Goal: Task Accomplishment & Management: Complete application form

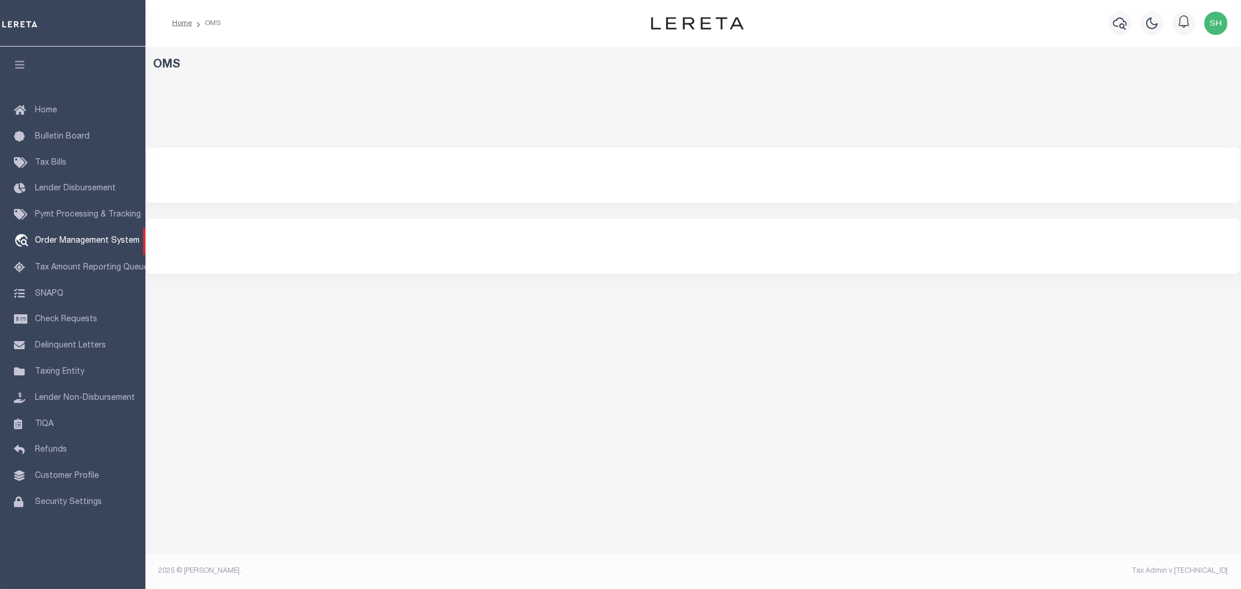
select select "200"
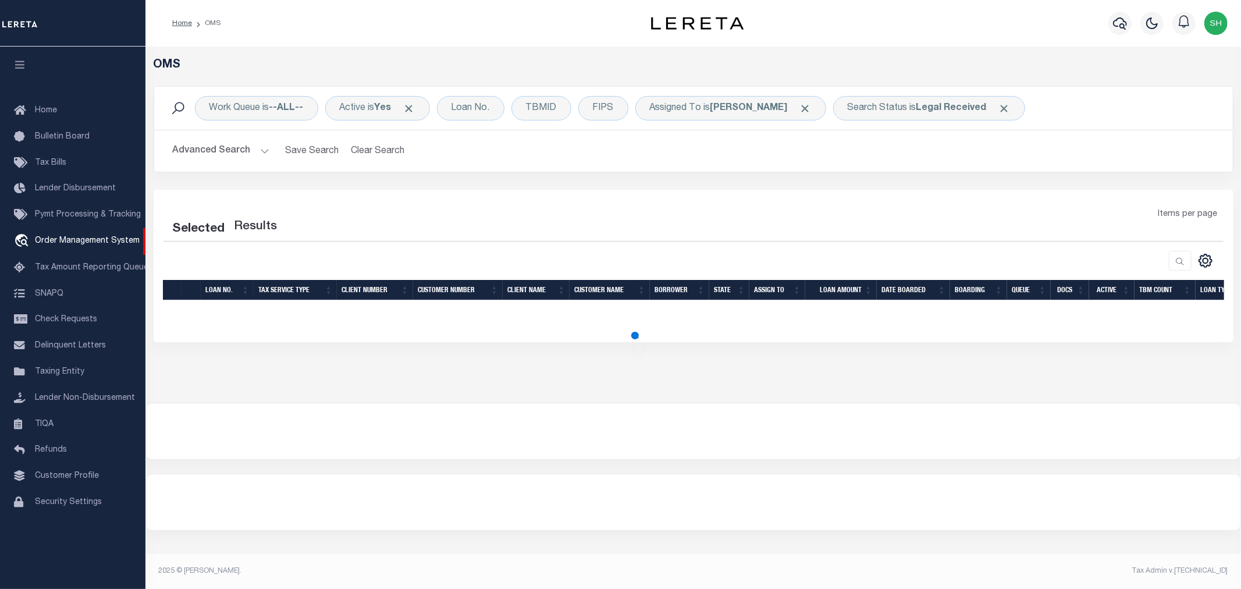
select select "200"
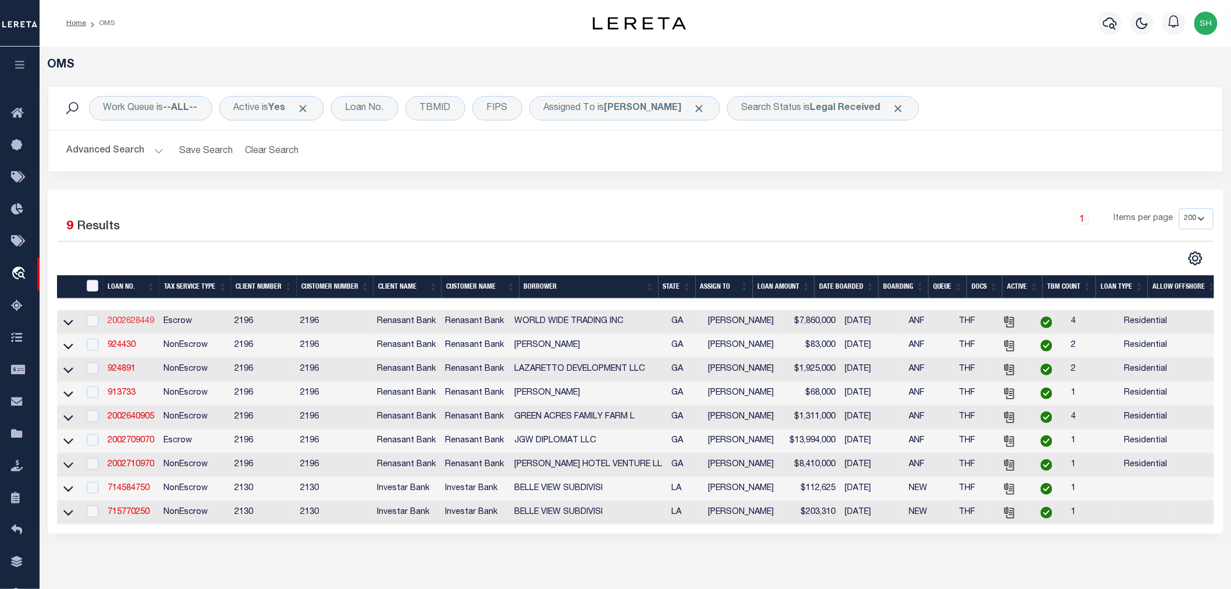
click at [129, 325] on link "2002628449" at bounding box center [131, 321] width 47 height 8
type input "2002628449"
type input "WORLD WIDE TRADING INC"
select select
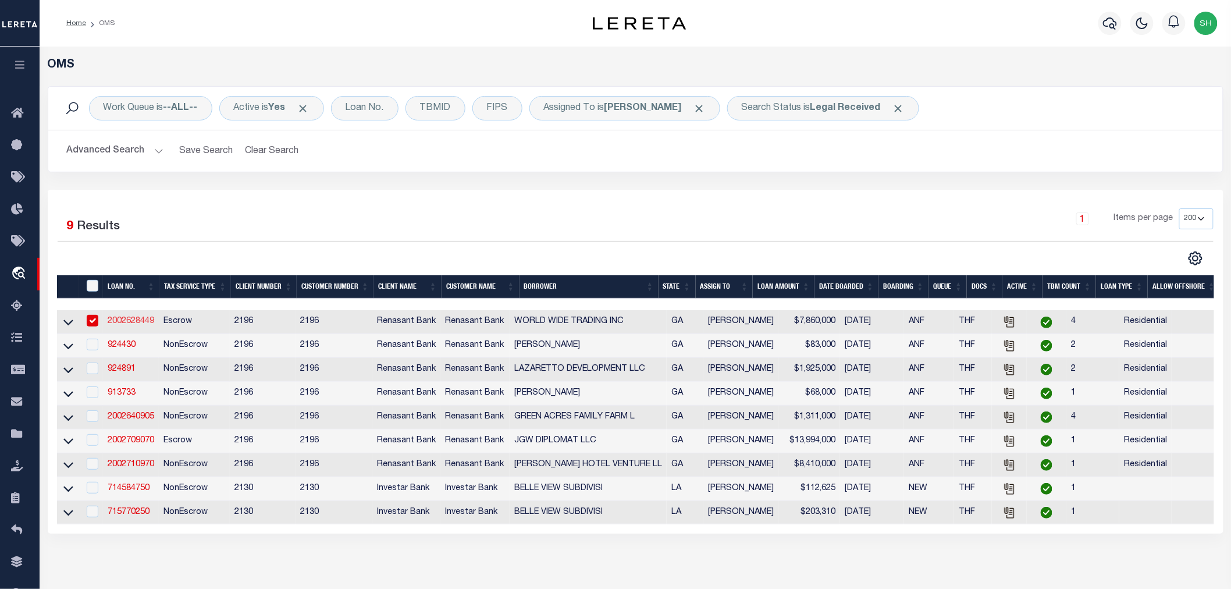
select select
select select "10"
select select
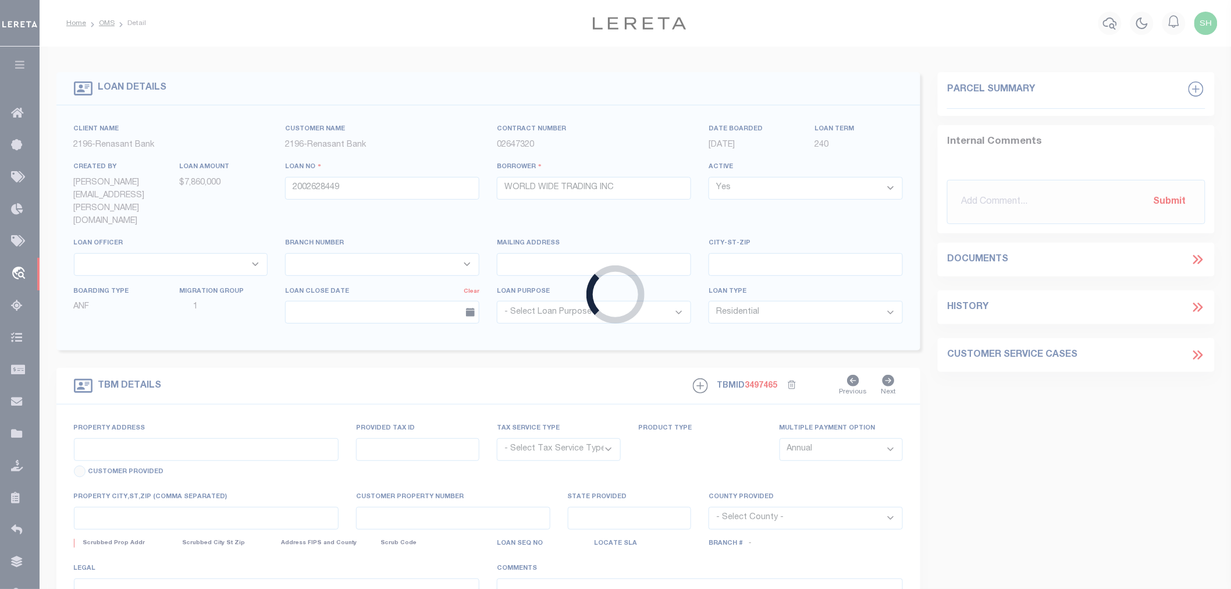
type input "[STREET_ADDRESS][PERSON_NAME][PERSON_NAME]"
radio input "true"
select select "Escrow"
select select
type input "[GEOGRAPHIC_DATA]"
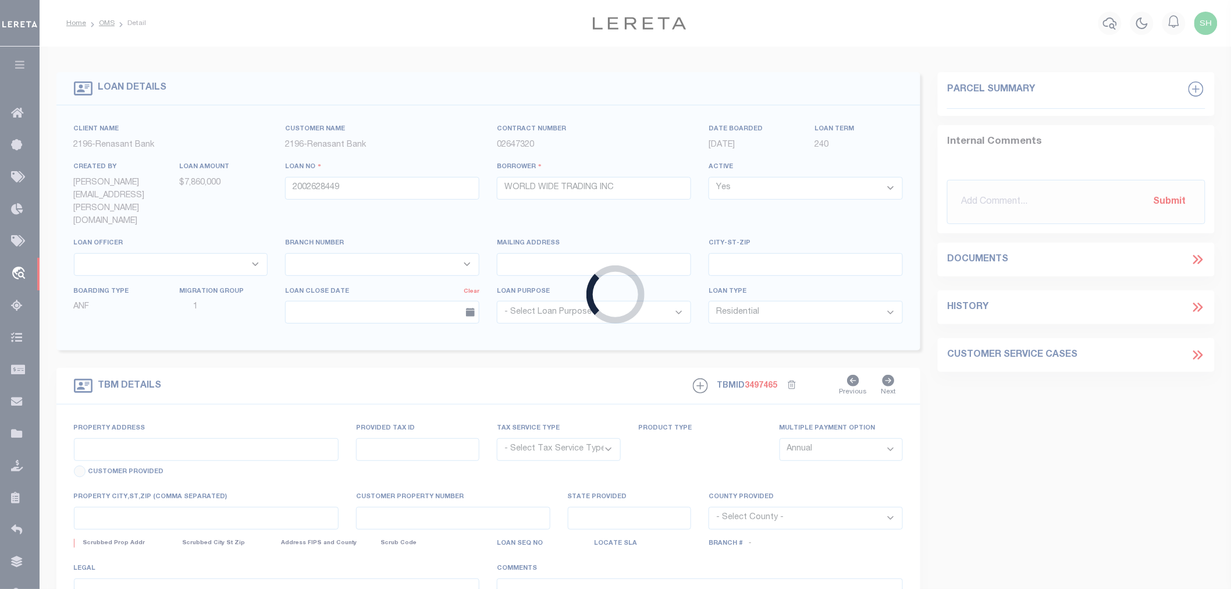
type input "2002628449"
type input "GA"
type textarea "PARCEL: 14 -0012-0004-035-91"
select select "4983"
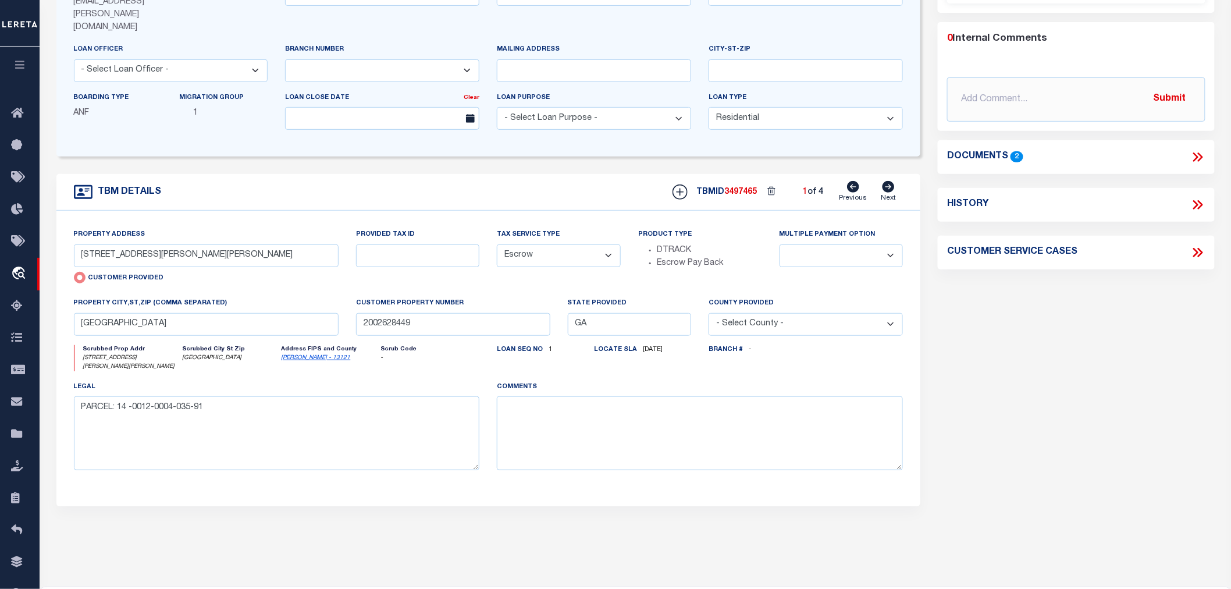
scroll to position [65, 0]
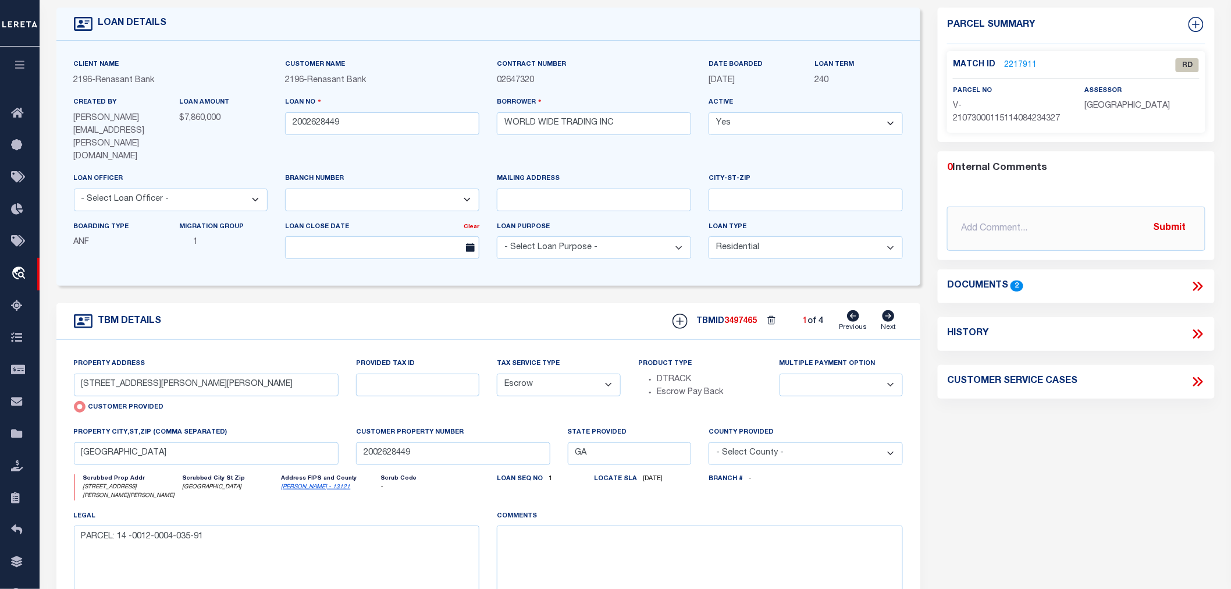
click at [1198, 283] on icon at bounding box center [1197, 286] width 15 height 15
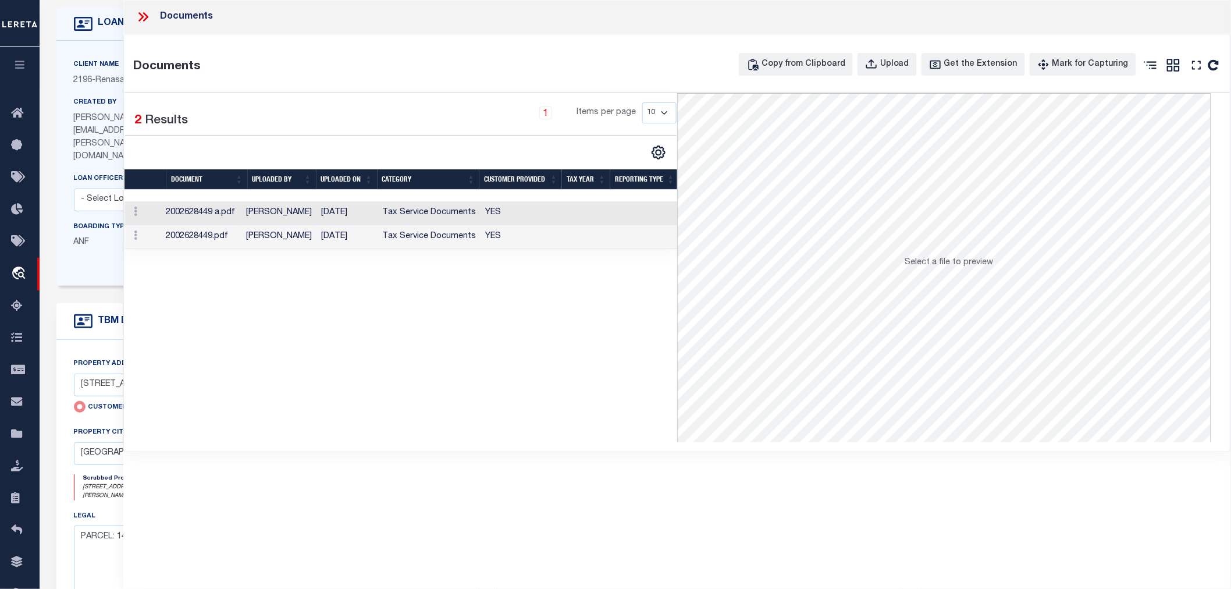
click at [386, 210] on td "Tax Service Documents" at bounding box center [429, 213] width 103 height 24
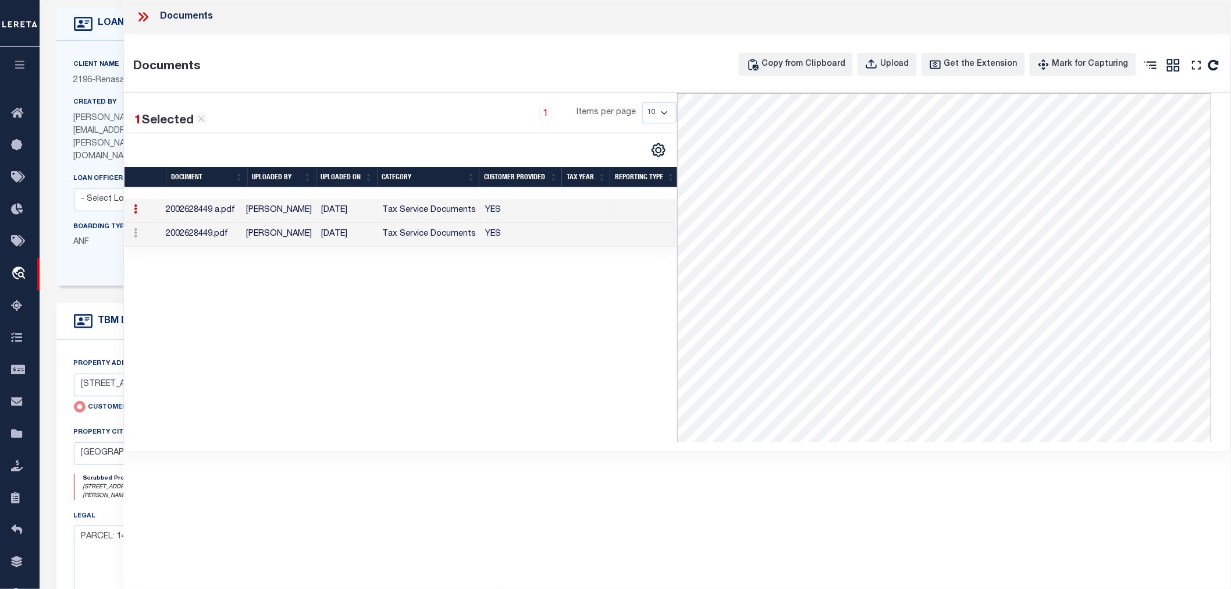
click at [419, 235] on td "Tax Service Documents" at bounding box center [429, 235] width 103 height 24
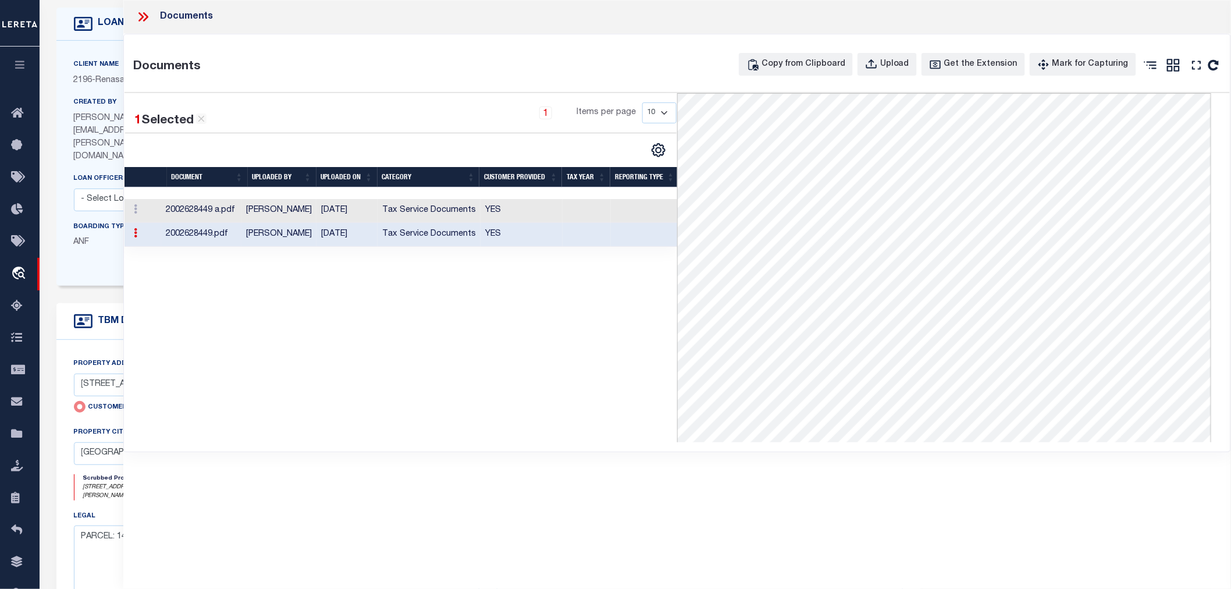
click at [138, 16] on icon at bounding box center [143, 16] width 15 height 15
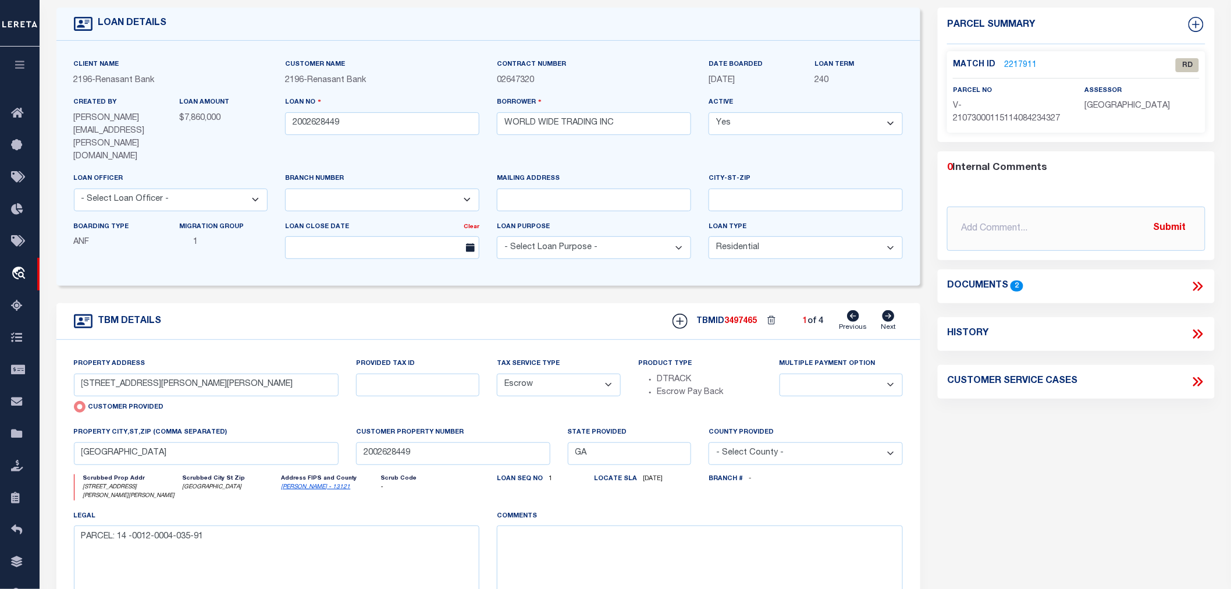
click at [1018, 60] on link "2217911" at bounding box center [1020, 65] width 33 height 12
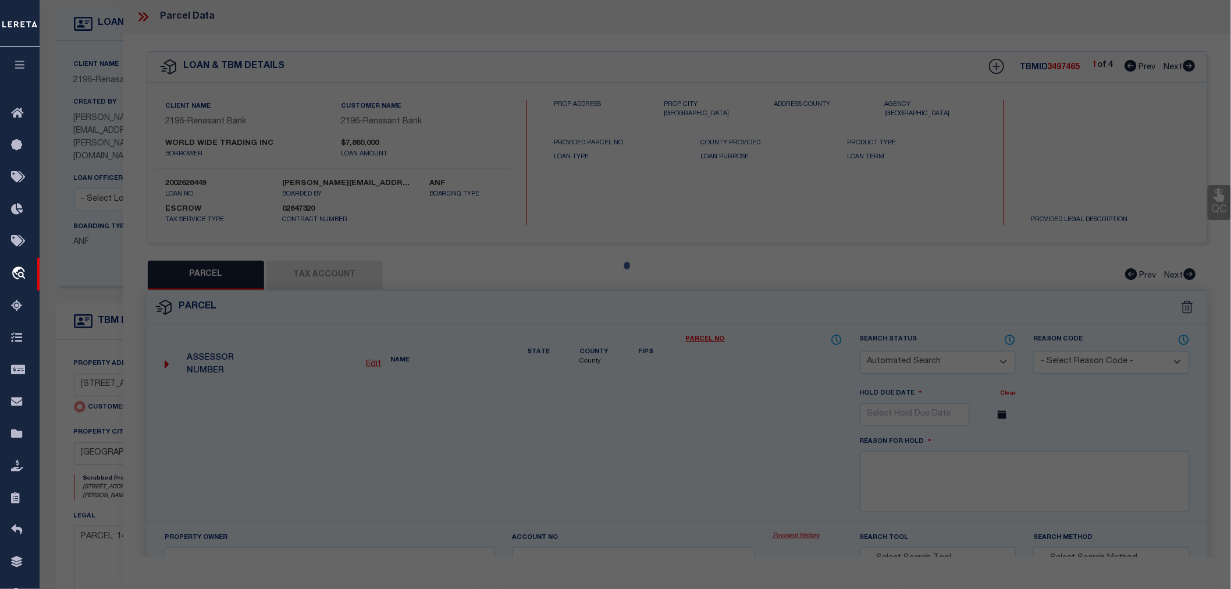
checkbox input "false"
select select "RD"
type input "[STREET_ADDRESS][PERSON_NAME][PERSON_NAME]"
type input "[GEOGRAPHIC_DATA]"
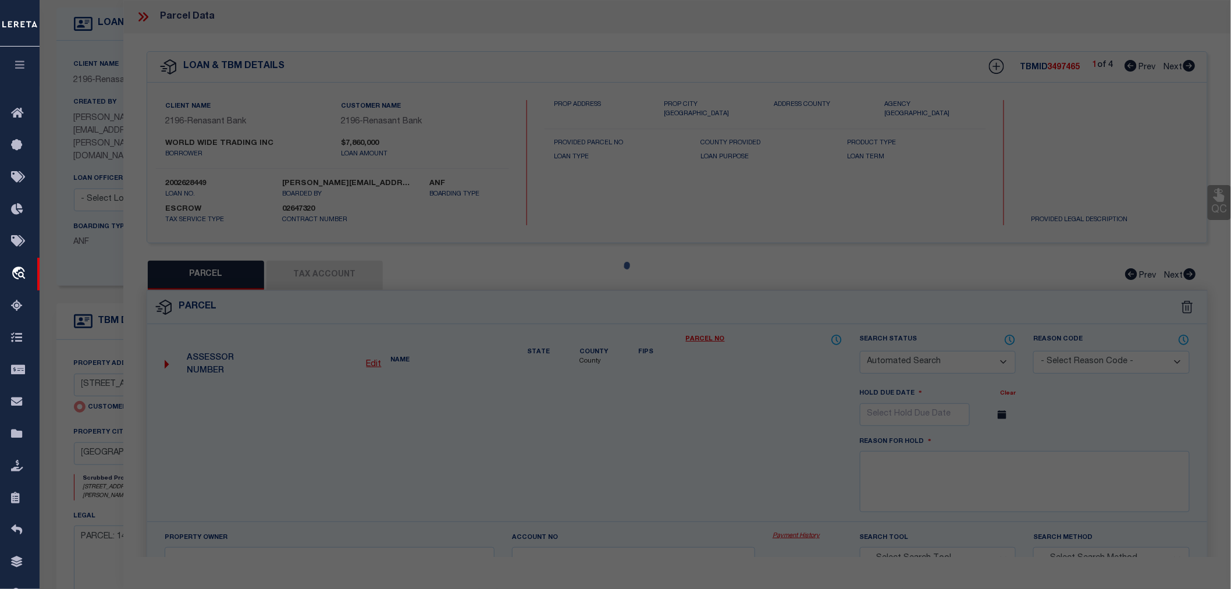
type textarea "Document uploaded that satisfies a legal requirement, changing from [GEOGRAPHIC…"
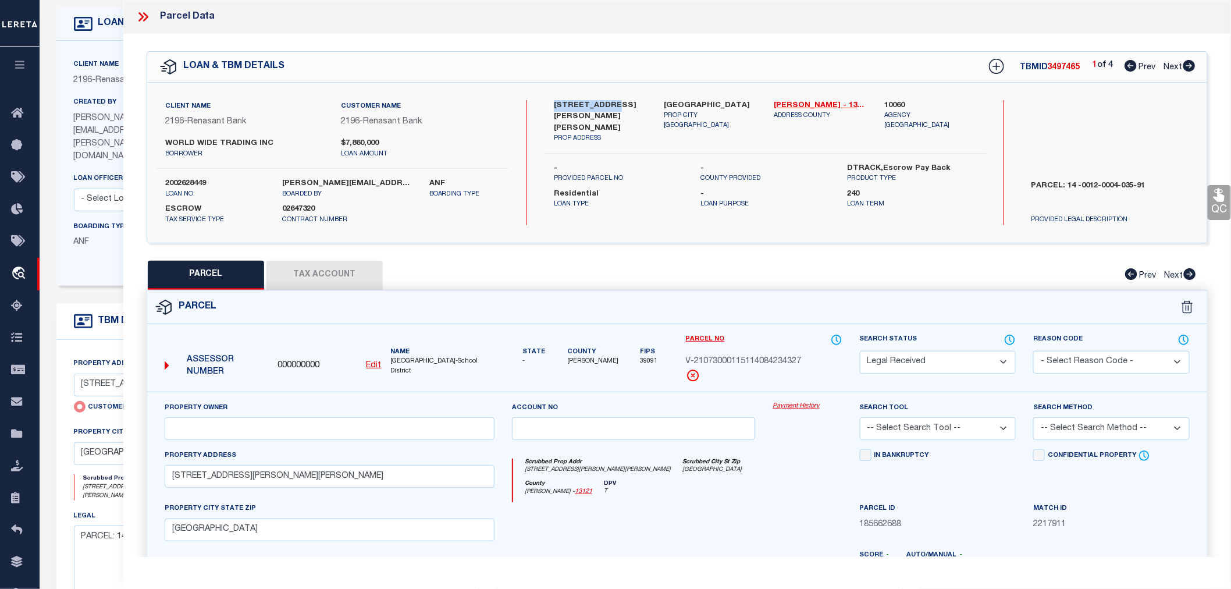
drag, startPoint x: 554, startPoint y: 101, endPoint x: 613, endPoint y: 106, distance: 59.0
click at [613, 106] on label "[STREET_ADDRESS][PERSON_NAME][PERSON_NAME]" at bounding box center [600, 117] width 92 height 34
copy label "345 [PERSON_NAME] DR"
click at [1189, 67] on icon at bounding box center [1189, 66] width 12 height 12
select select "AS"
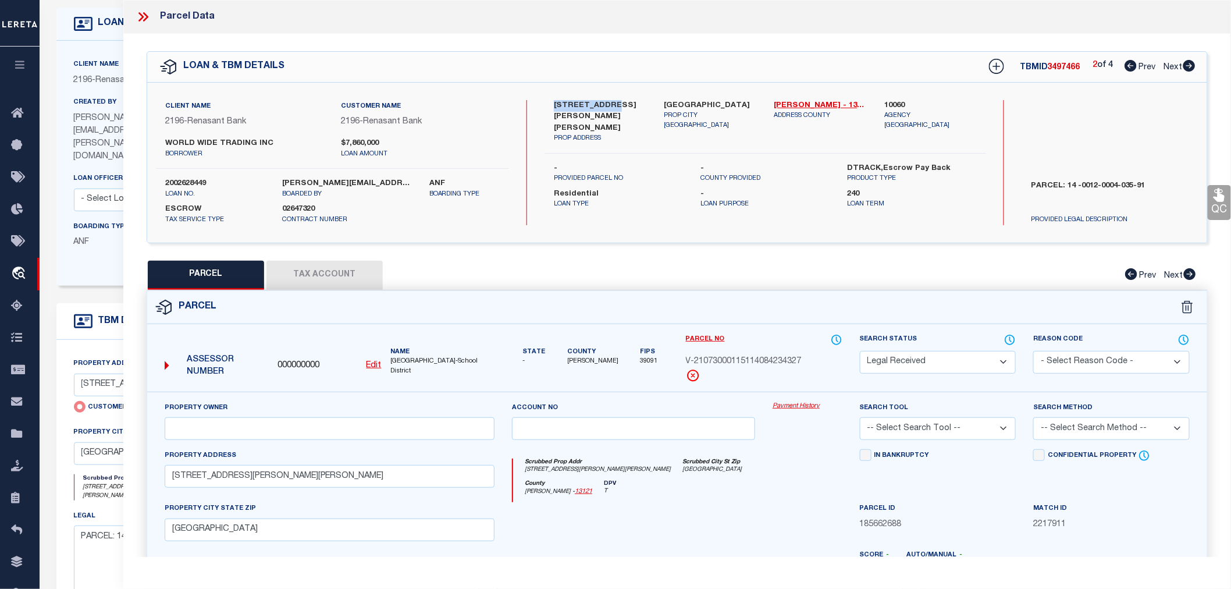
checkbox input "false"
select select "RD"
type input "365-[STREET_ADDRESS][PERSON_NAME]"
checkbox input "false"
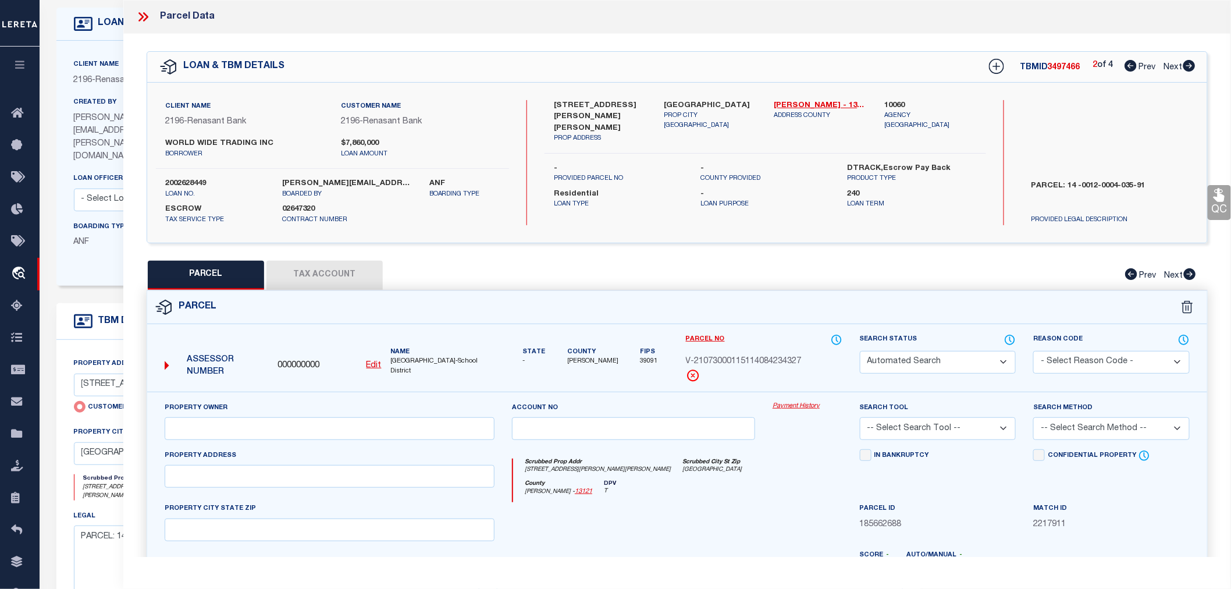
type input "[GEOGRAPHIC_DATA]"
type textarea "Document uploaded that satisfies a legal requirement, changing from [GEOGRAPHIC…"
click at [1189, 67] on icon at bounding box center [1189, 66] width 12 height 12
select select "AS"
checkbox input "false"
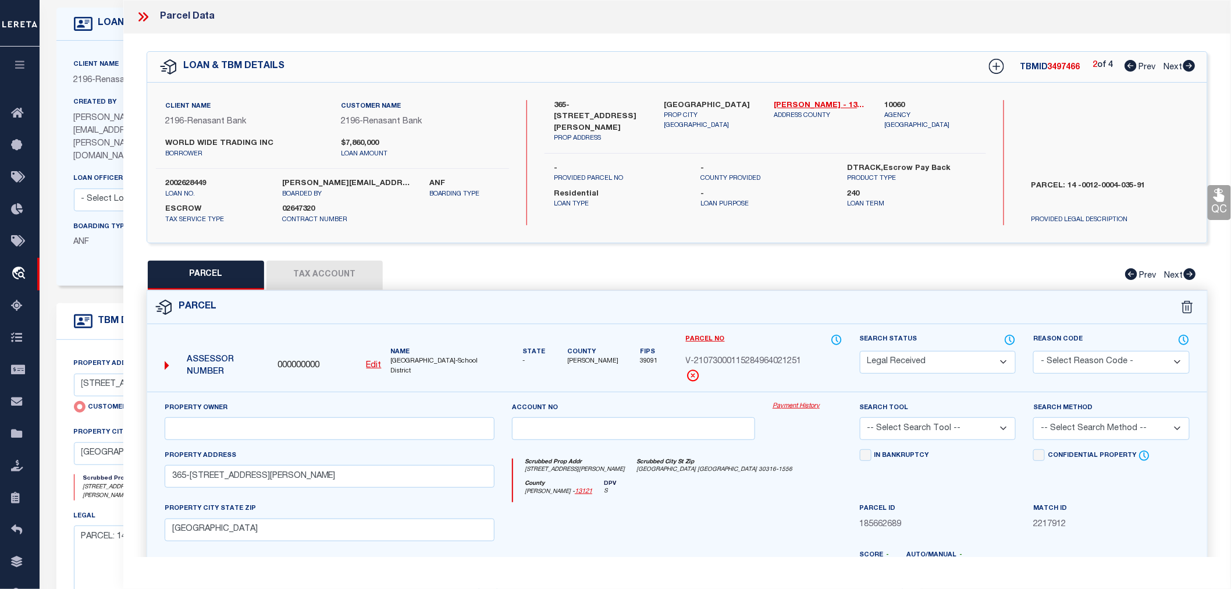
checkbox input "false"
select select "RD"
type input "[STREET_ADDRESS]"
checkbox input "false"
type input "[GEOGRAPHIC_DATA]"
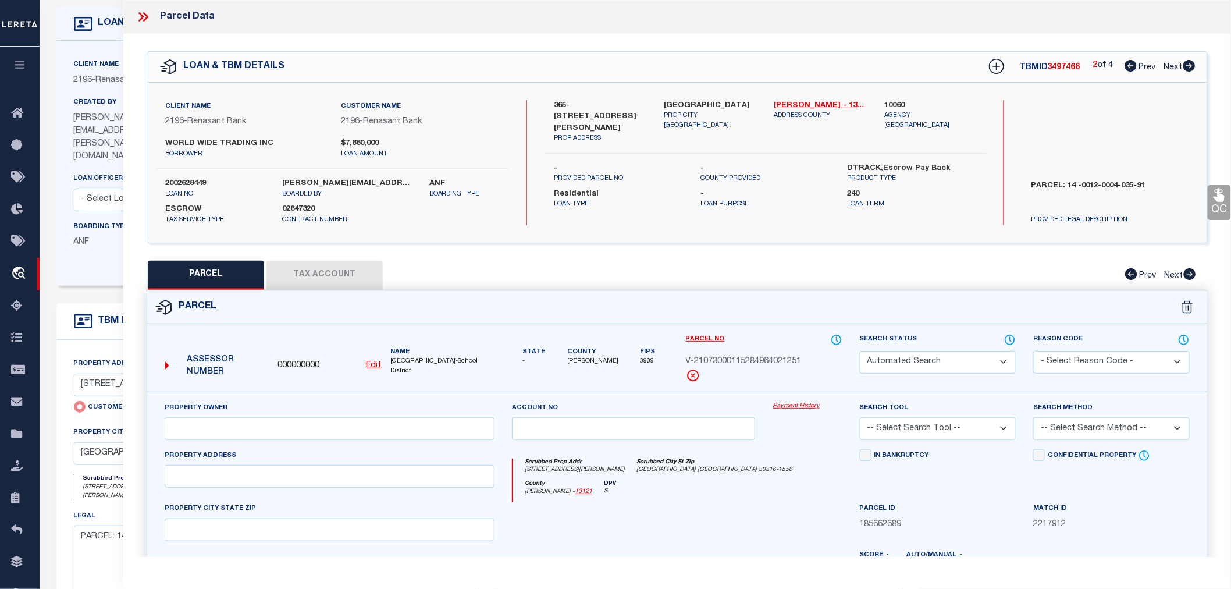
type textarea "Document uploaded that satisfies a legal requirement, changing from [GEOGRAPHIC…"
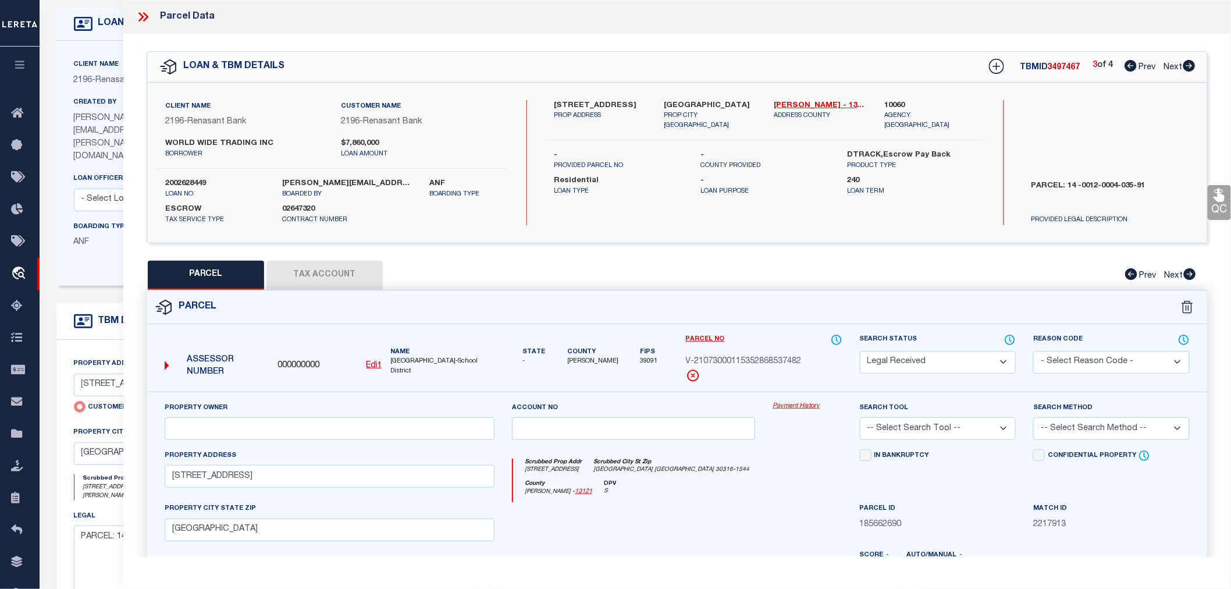
click at [1189, 67] on icon at bounding box center [1189, 66] width 12 height 12
select select "AS"
checkbox input "false"
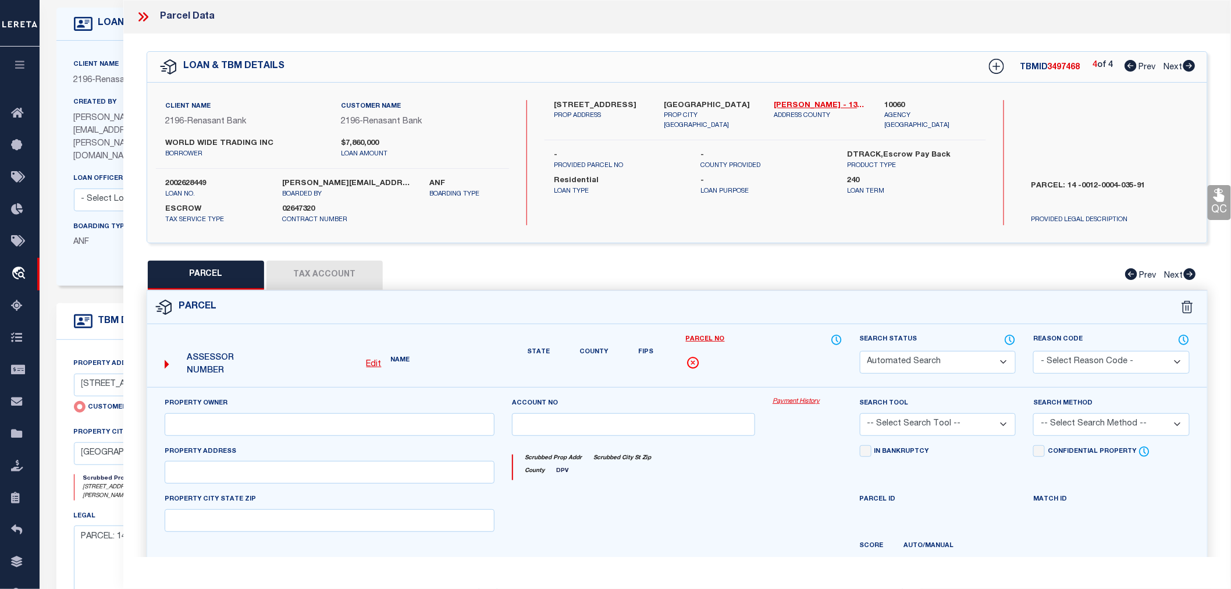
select select "RD"
type input "[STREET_ADDRESS]"
checkbox input "false"
type input "[GEOGRAPHIC_DATA]"
type textarea "Document uploaded that satisfies a legal requirement, changing from [GEOGRAPHIC…"
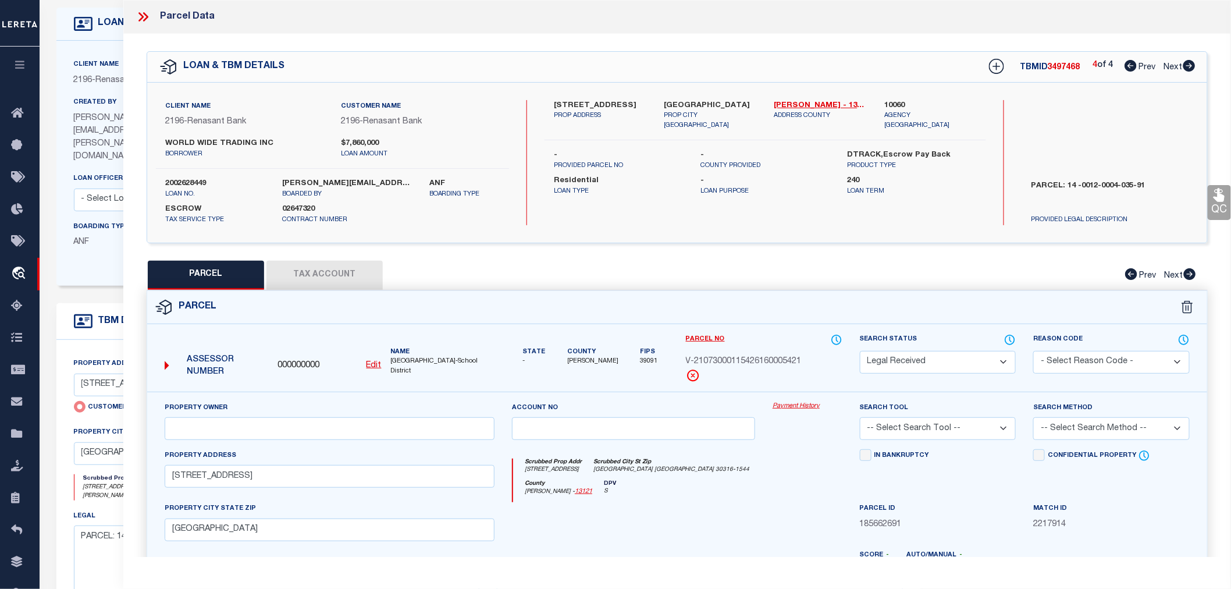
click at [1126, 67] on icon at bounding box center [1131, 66] width 12 height 12
select select "AS"
checkbox input "false"
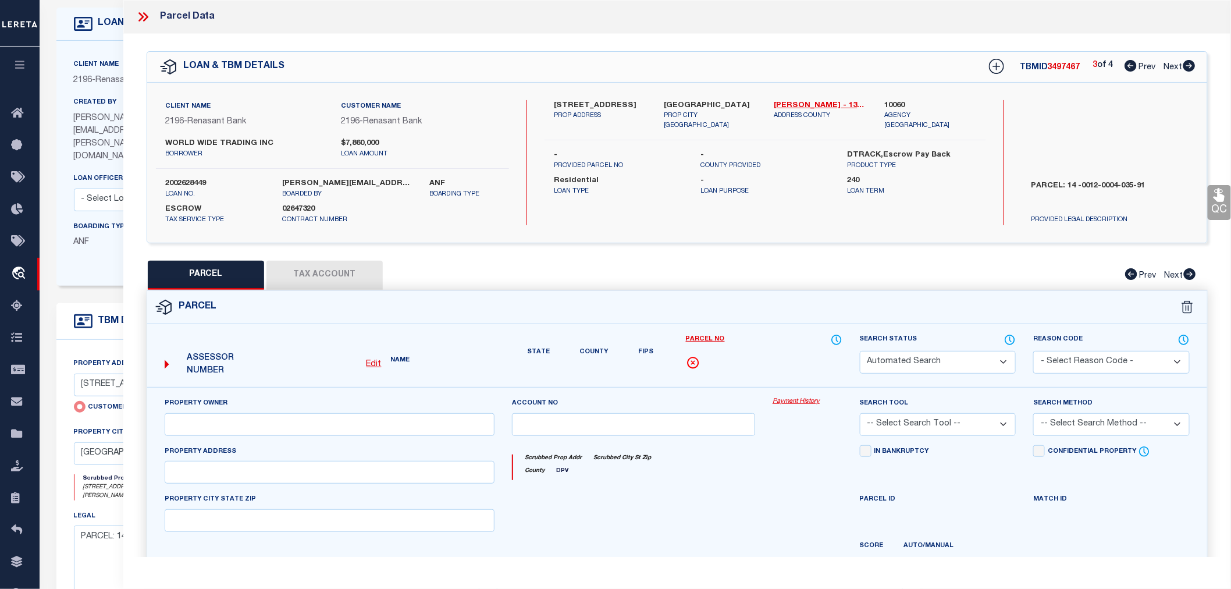
select select "RD"
type input "[STREET_ADDRESS]"
checkbox input "false"
type input "[GEOGRAPHIC_DATA]"
type textarea "Document uploaded that satisfies a legal requirement, changing from [GEOGRAPHIC…"
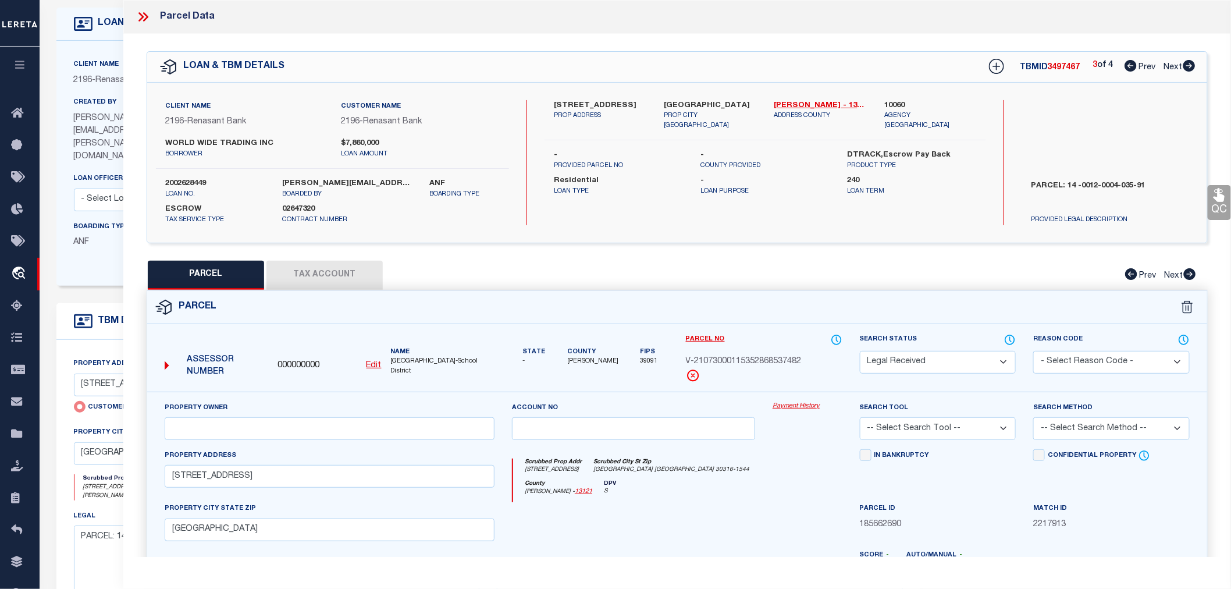
click at [1126, 67] on icon at bounding box center [1131, 66] width 12 height 12
select select "AS"
checkbox input "false"
select select "RD"
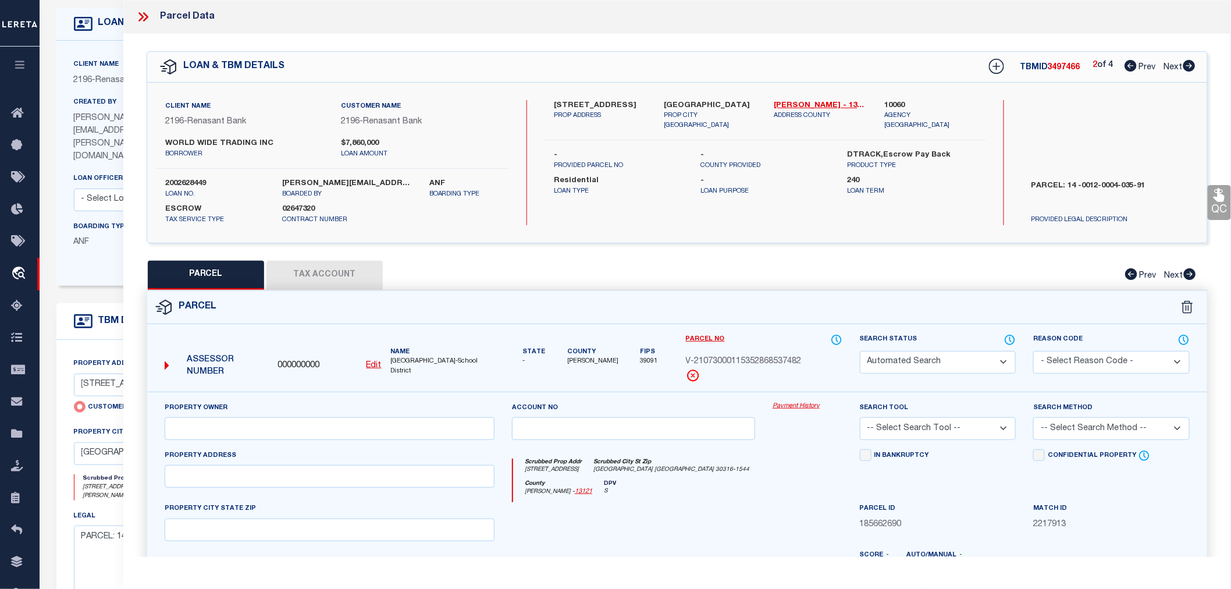
type input "365-[STREET_ADDRESS][PERSON_NAME]"
checkbox input "false"
type input "[GEOGRAPHIC_DATA]"
type textarea "Document uploaded that satisfies a legal requirement, changing from [GEOGRAPHIC…"
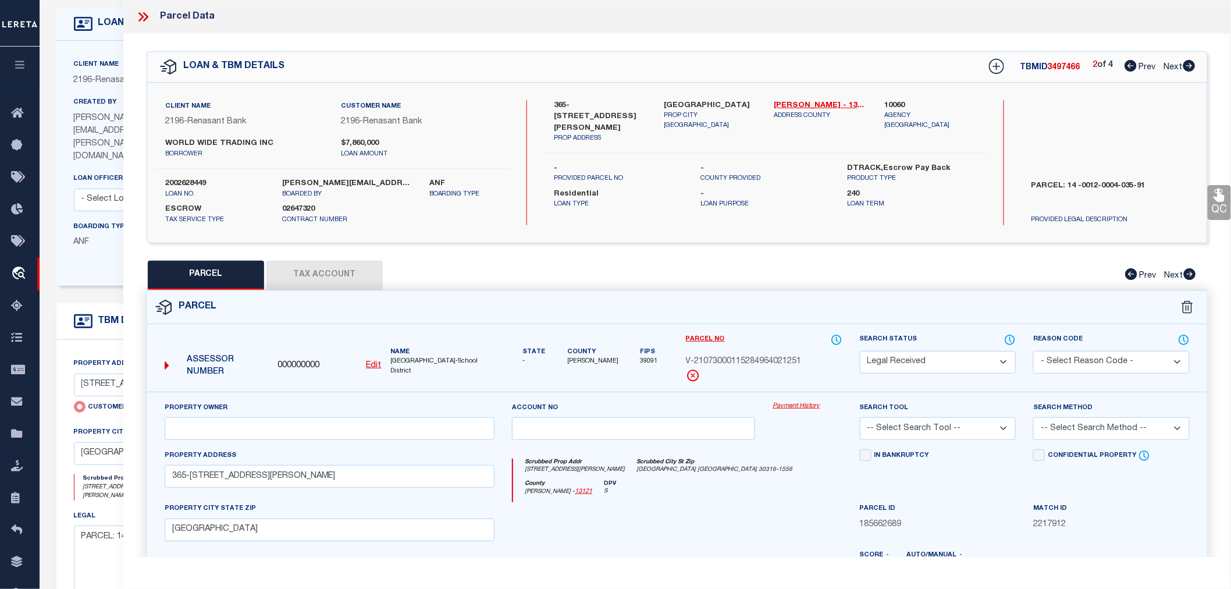
click at [1126, 67] on icon at bounding box center [1131, 66] width 12 height 12
select select "AS"
checkbox input "false"
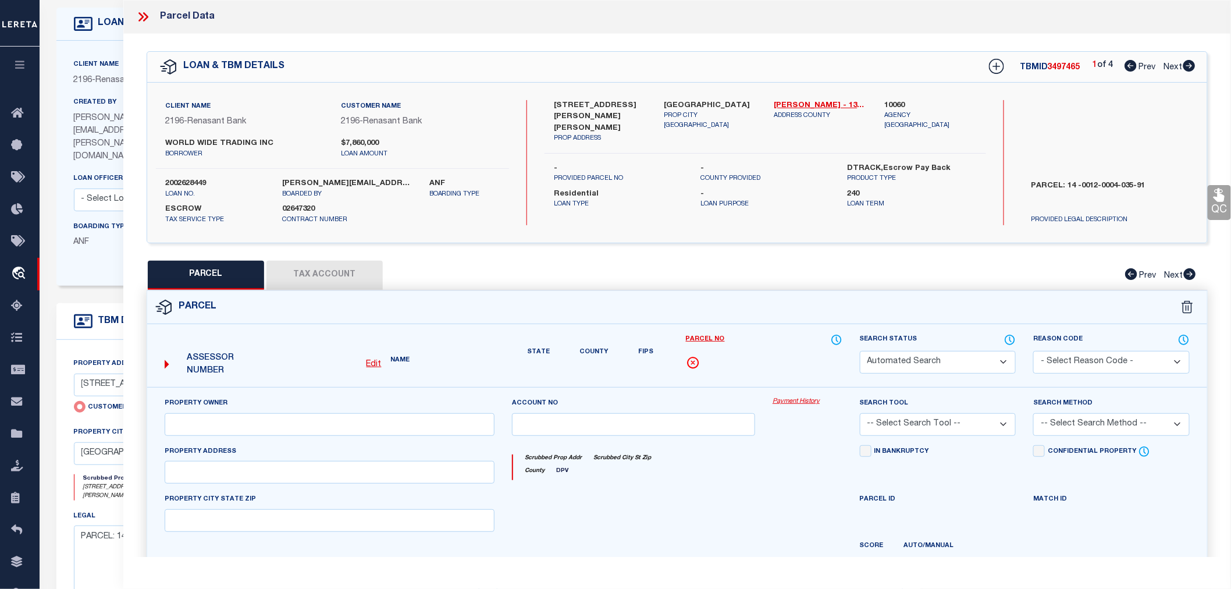
select select "RD"
type input "[STREET_ADDRESS][PERSON_NAME][PERSON_NAME]"
type input "[GEOGRAPHIC_DATA]"
type textarea "Document uploaded that satisfies a legal requirement, changing from [GEOGRAPHIC…"
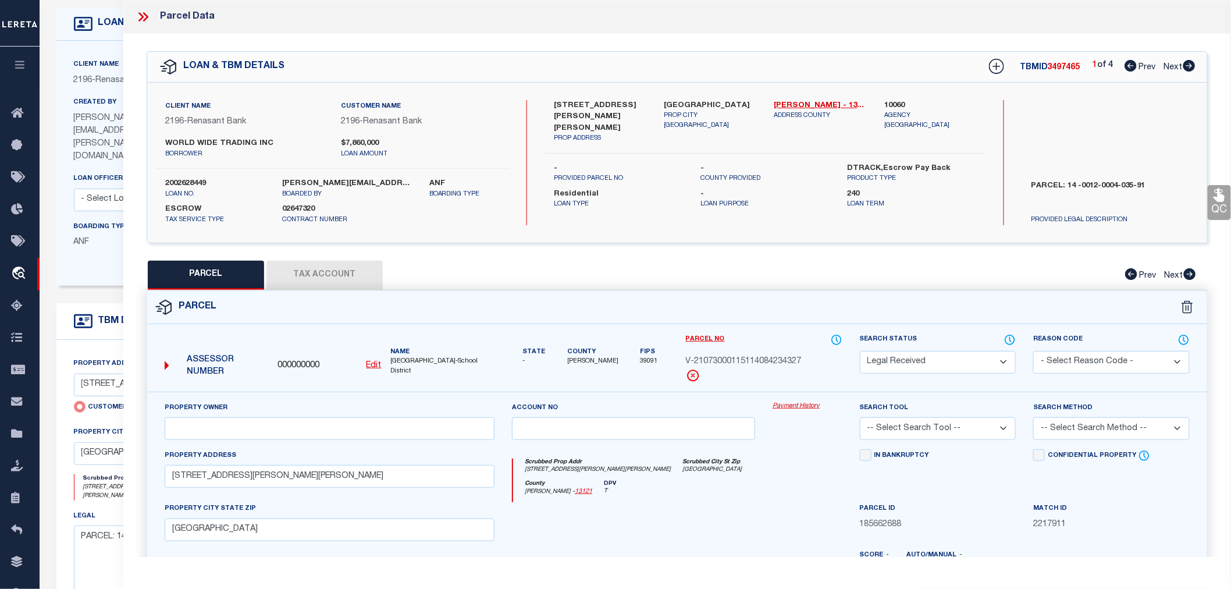
click at [1126, 67] on icon at bounding box center [1131, 66] width 12 height 12
click at [1067, 129] on div "Search by Legal Customer" at bounding box center [1110, 138] width 177 height 76
click at [1188, 66] on icon at bounding box center [1189, 66] width 12 height 12
select select "AS"
checkbox input "false"
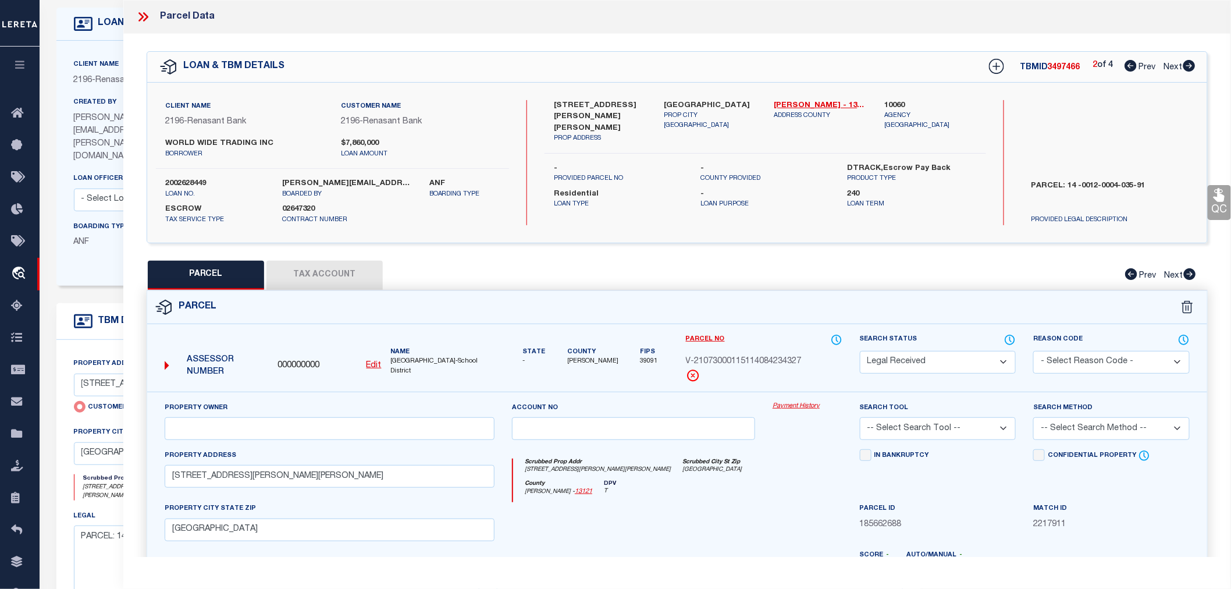
checkbox input "false"
select select "RD"
type input "365-[STREET_ADDRESS][PERSON_NAME]"
checkbox input "false"
type input "[GEOGRAPHIC_DATA]"
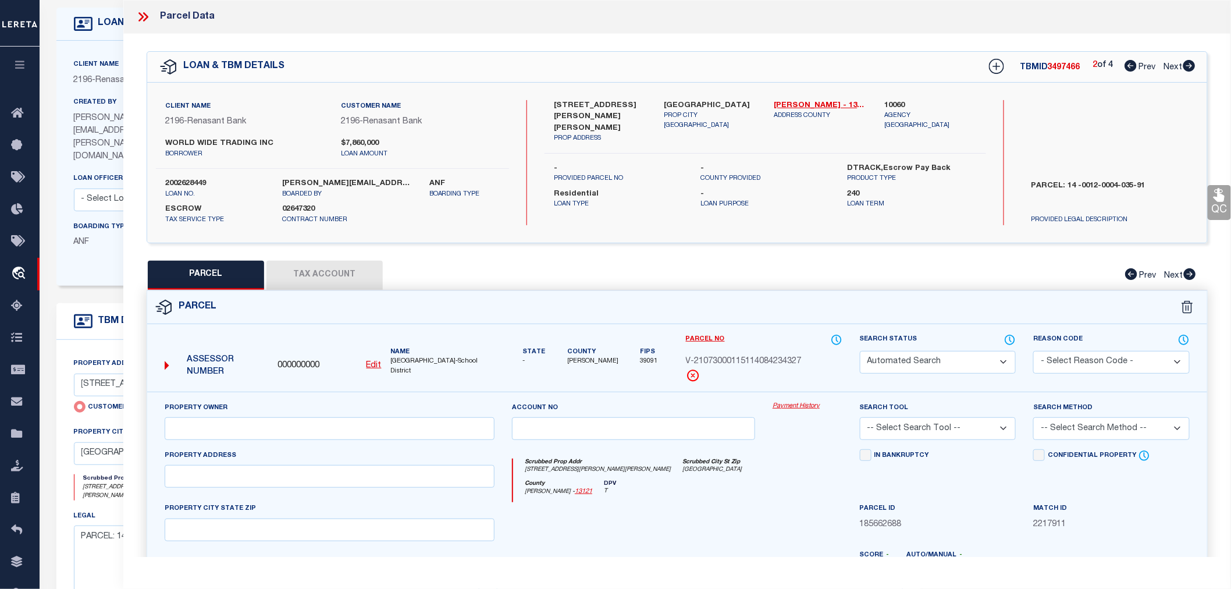
type textarea "Document uploaded that satisfies a legal requirement, changing from [GEOGRAPHIC…"
click at [1188, 66] on icon at bounding box center [1189, 66] width 12 height 12
select select "AS"
checkbox input "false"
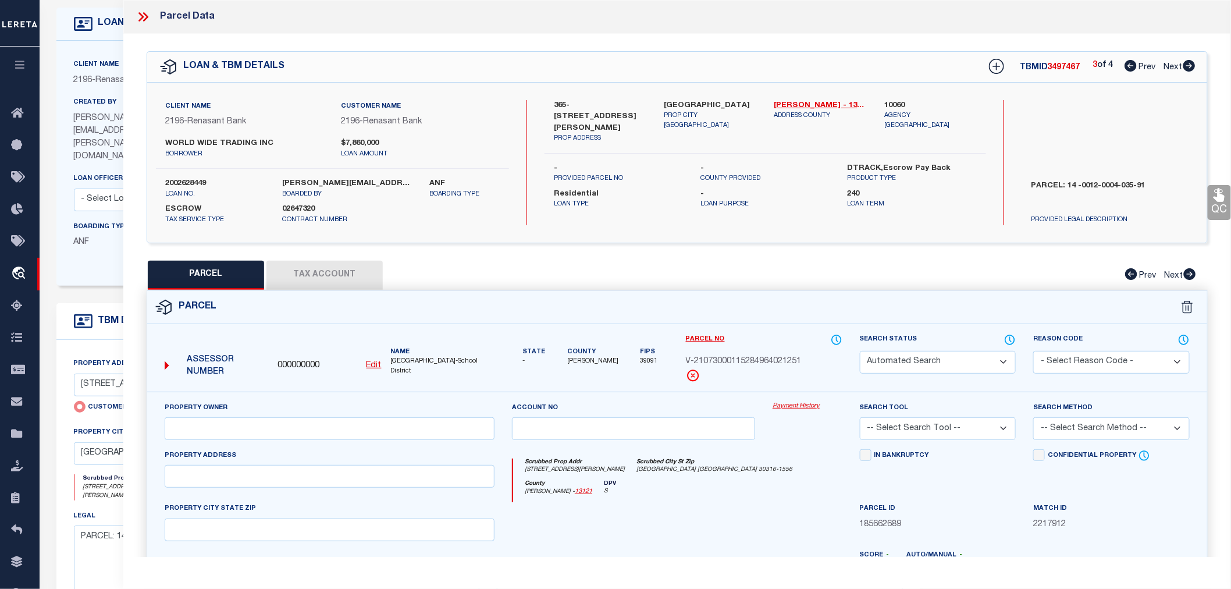
select select "RD"
type input "[STREET_ADDRESS]"
checkbox input "false"
type input "[GEOGRAPHIC_DATA]"
type textarea "Document uploaded that satisfies a legal requirement, changing from [GEOGRAPHIC…"
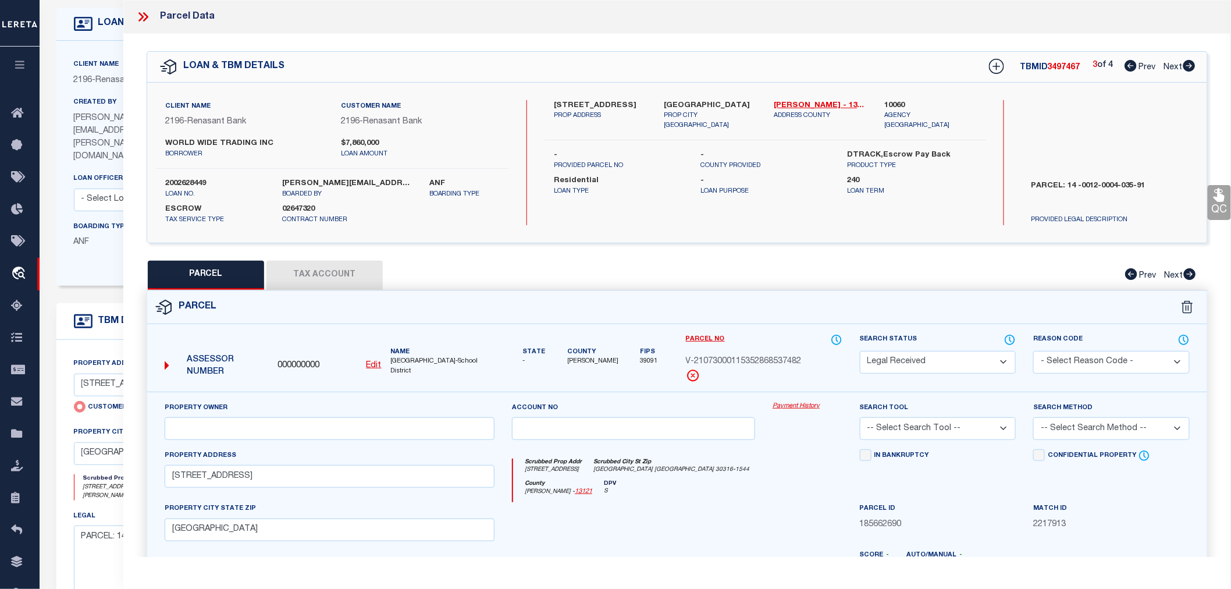
click at [1188, 66] on icon at bounding box center [1189, 66] width 12 height 12
select select "AS"
checkbox input "false"
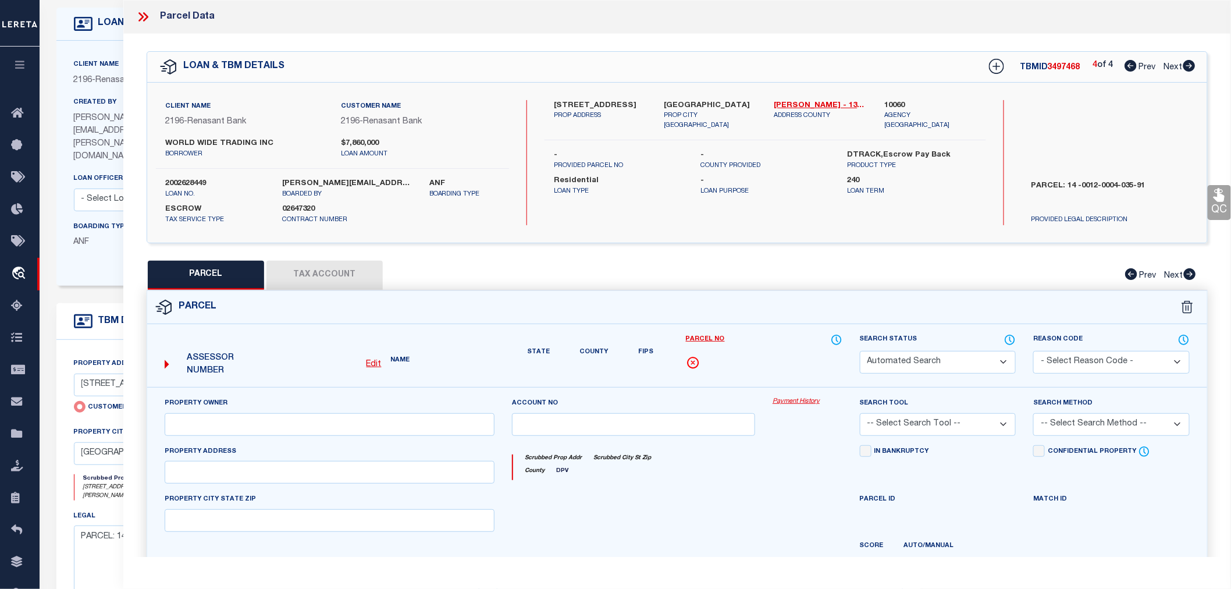
select select "RD"
type input "[STREET_ADDRESS]"
checkbox input "false"
type input "[GEOGRAPHIC_DATA]"
type textarea "Document uploaded that satisfies a legal requirement, changing from [GEOGRAPHIC…"
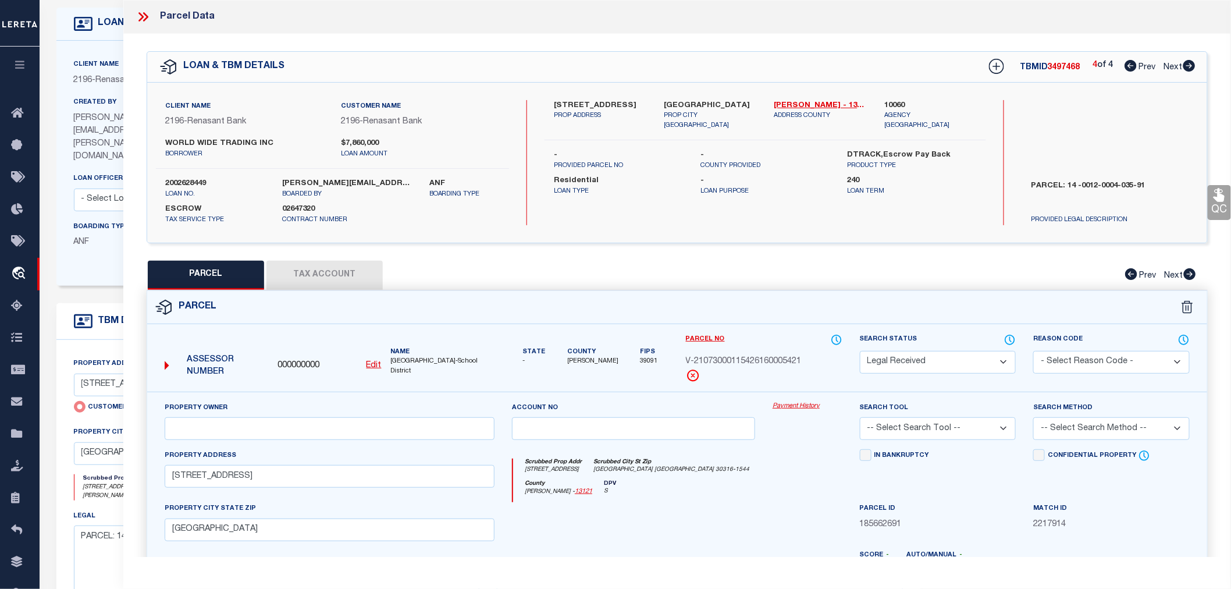
click at [1133, 64] on icon at bounding box center [1131, 66] width 12 height 12
select select "AS"
checkbox input "false"
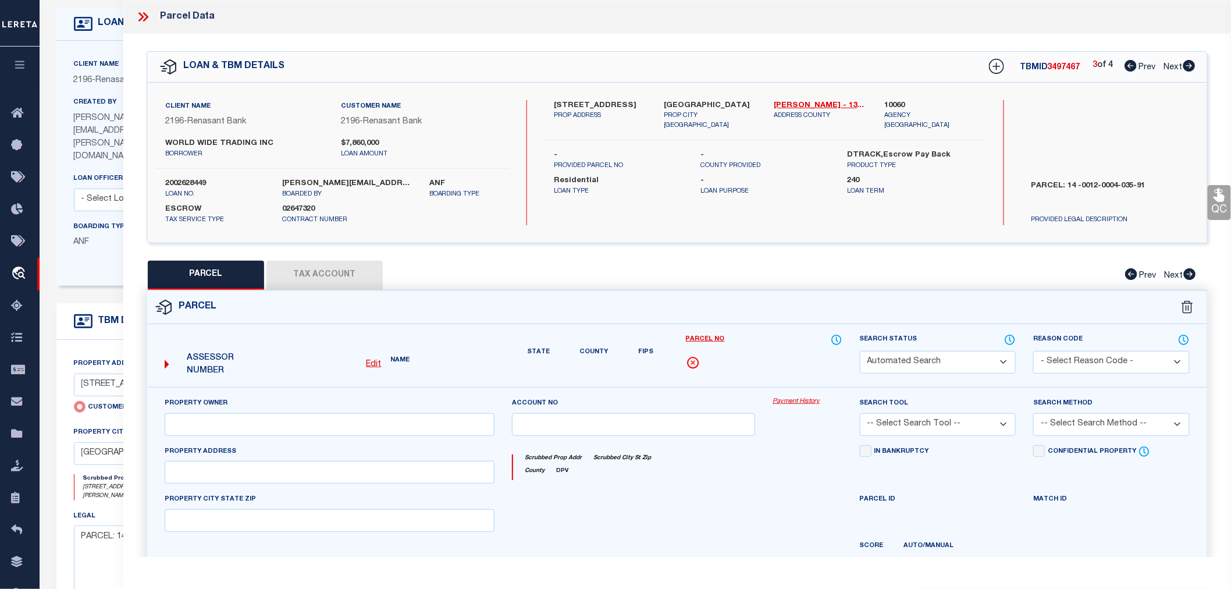
select select "RD"
type input "[STREET_ADDRESS]"
checkbox input "false"
type input "[GEOGRAPHIC_DATA]"
type textarea "Document uploaded that satisfies a legal requirement, changing from [GEOGRAPHIC…"
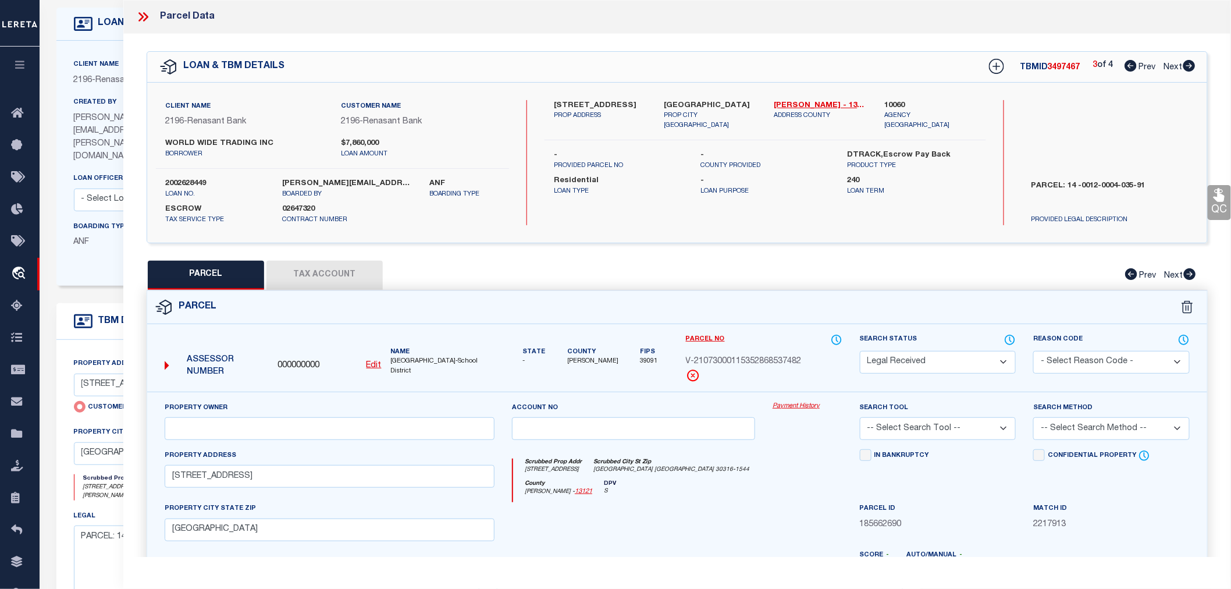
click at [1133, 64] on icon at bounding box center [1131, 66] width 12 height 12
select select "AS"
checkbox input "false"
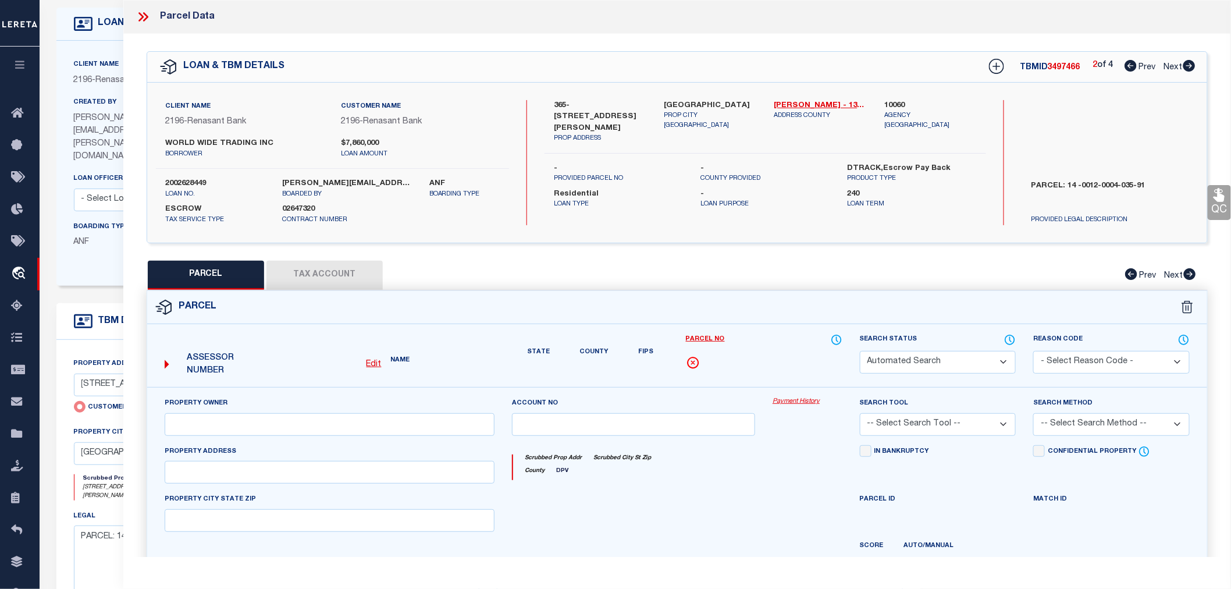
select select "RD"
type input "365-[STREET_ADDRESS][PERSON_NAME]"
checkbox input "false"
type input "[GEOGRAPHIC_DATA]"
type textarea "Document uploaded that satisfies a legal requirement, changing from [GEOGRAPHIC…"
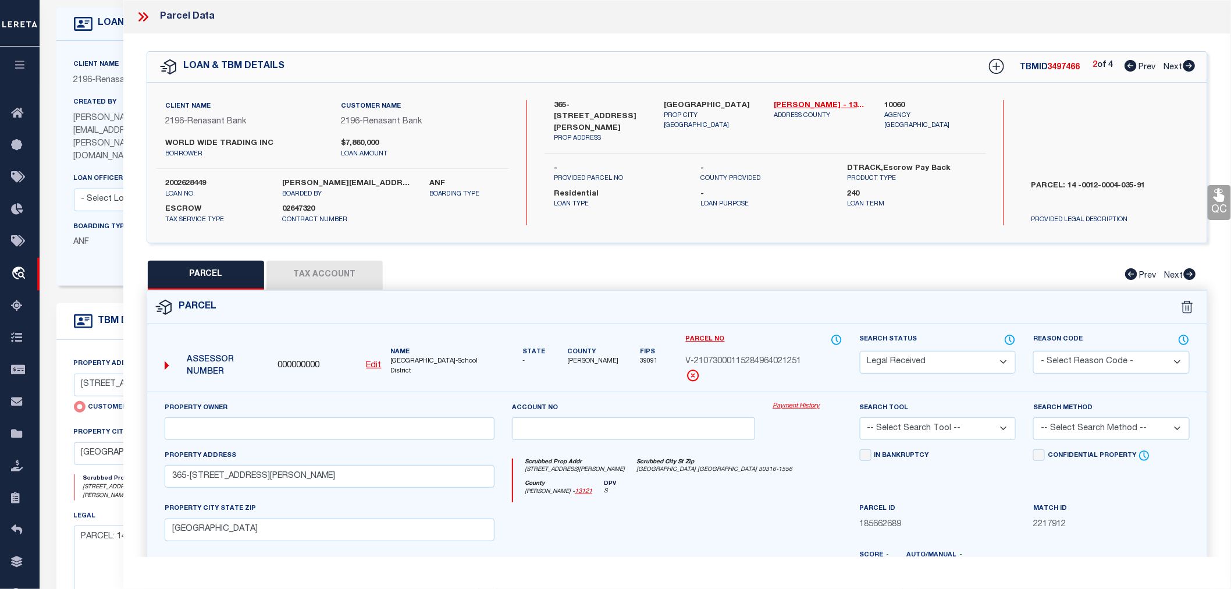
click at [1133, 64] on icon at bounding box center [1131, 66] width 12 height 12
select select "AS"
checkbox input "false"
select select "RD"
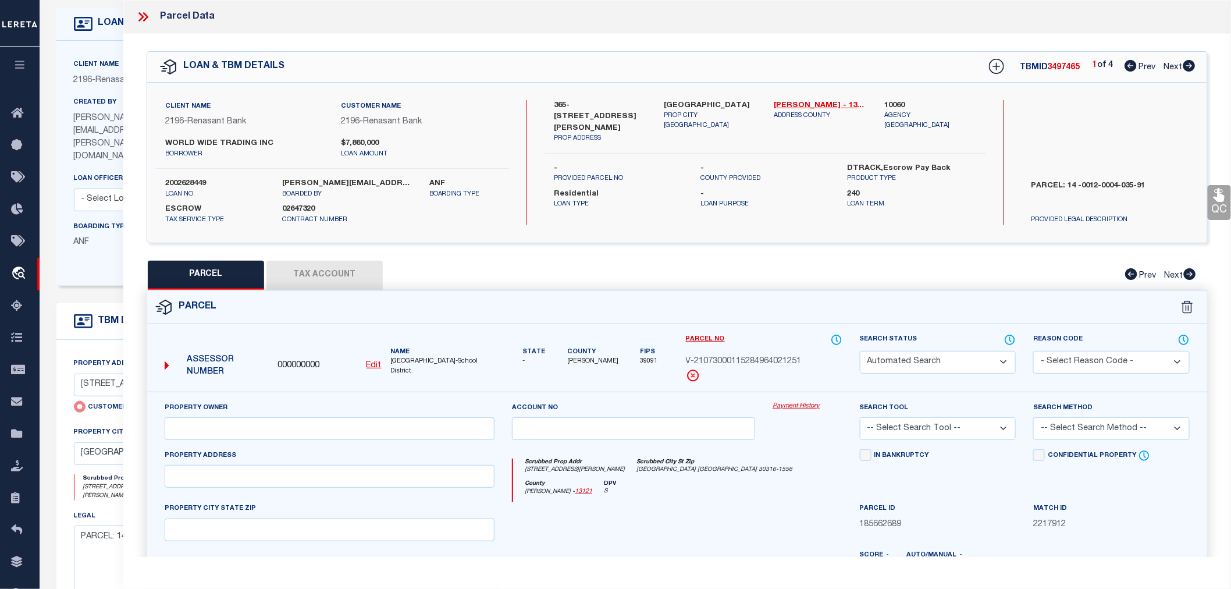
type input "[STREET_ADDRESS][PERSON_NAME][PERSON_NAME]"
type input "[GEOGRAPHIC_DATA]"
type textarea "Document uploaded that satisfies a legal requirement, changing from [GEOGRAPHIC…"
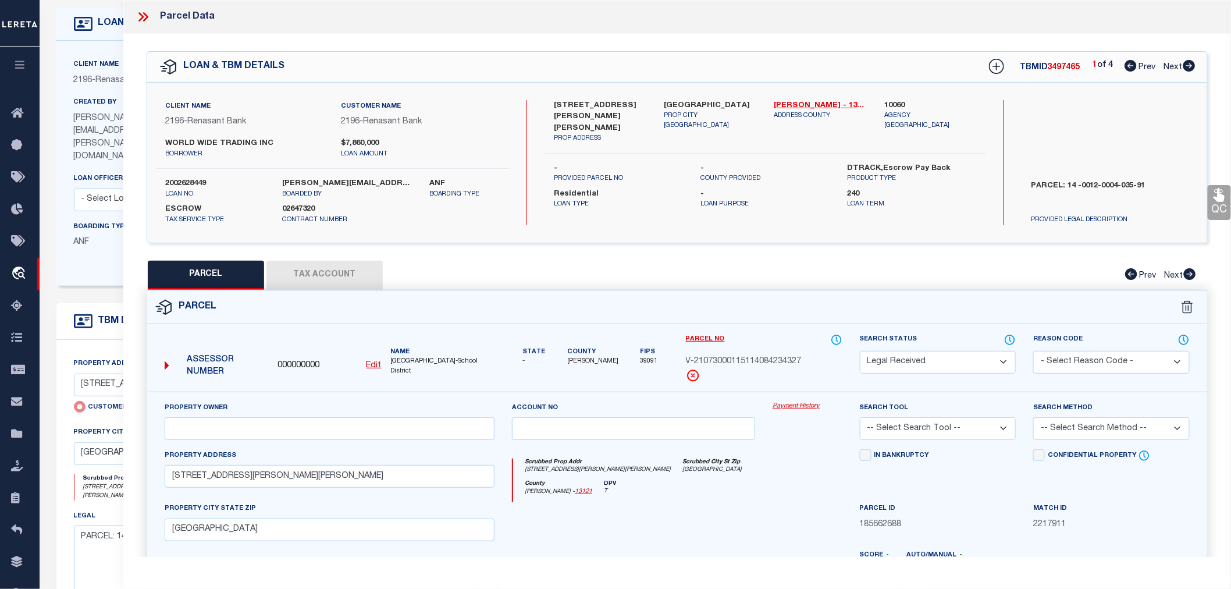
click at [1188, 66] on icon at bounding box center [1189, 66] width 13 height 12
select select "AS"
checkbox input "false"
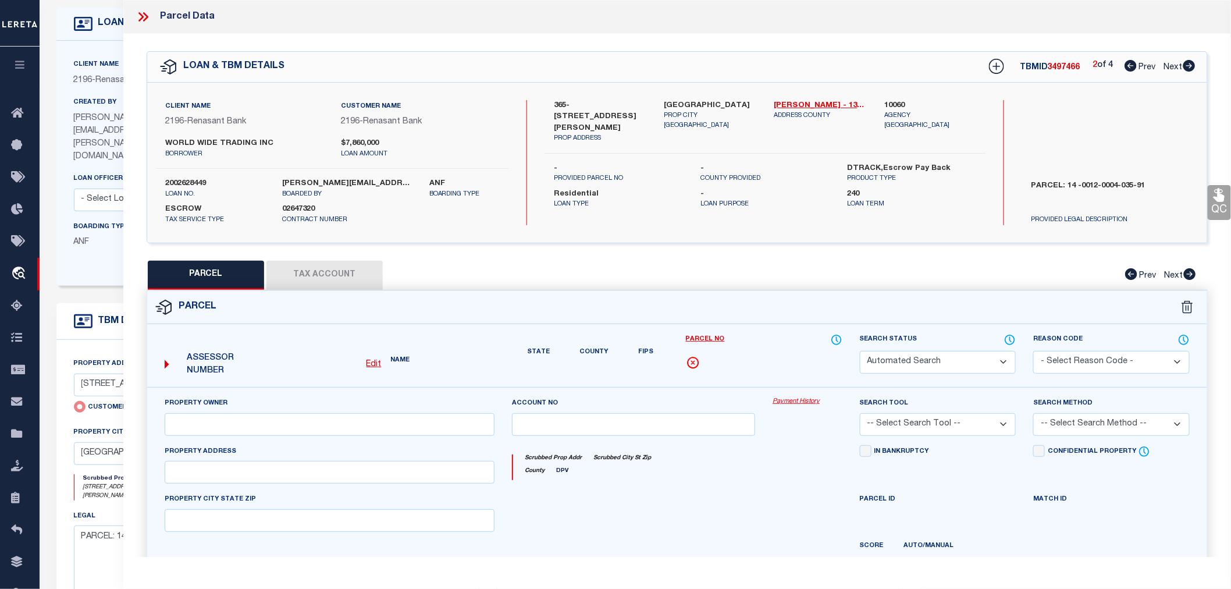
select select "RD"
type input "365-[STREET_ADDRESS][PERSON_NAME]"
checkbox input "false"
type input "[GEOGRAPHIC_DATA]"
type textarea "Document uploaded that satisfies a legal requirement, changing from [GEOGRAPHIC…"
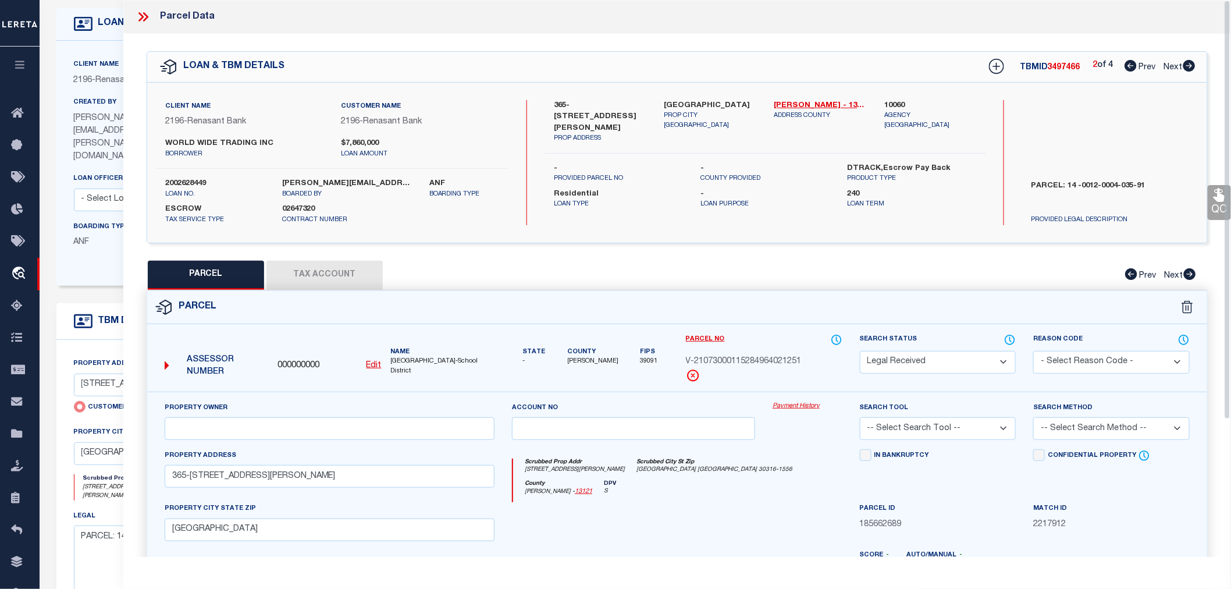
click at [1183, 67] on icon at bounding box center [1189, 66] width 13 height 12
select select "AS"
checkbox input "false"
select select "RD"
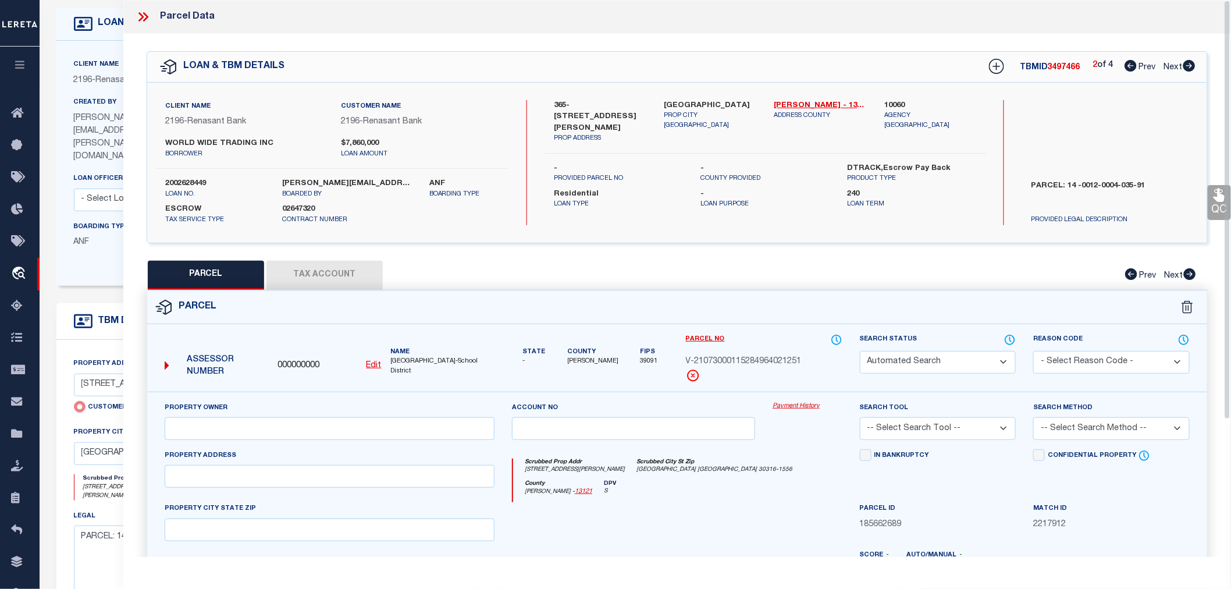
type input "[STREET_ADDRESS]"
checkbox input "false"
type input "[GEOGRAPHIC_DATA]"
type textarea "Document uploaded that satisfies a legal requirement, changing from [GEOGRAPHIC…"
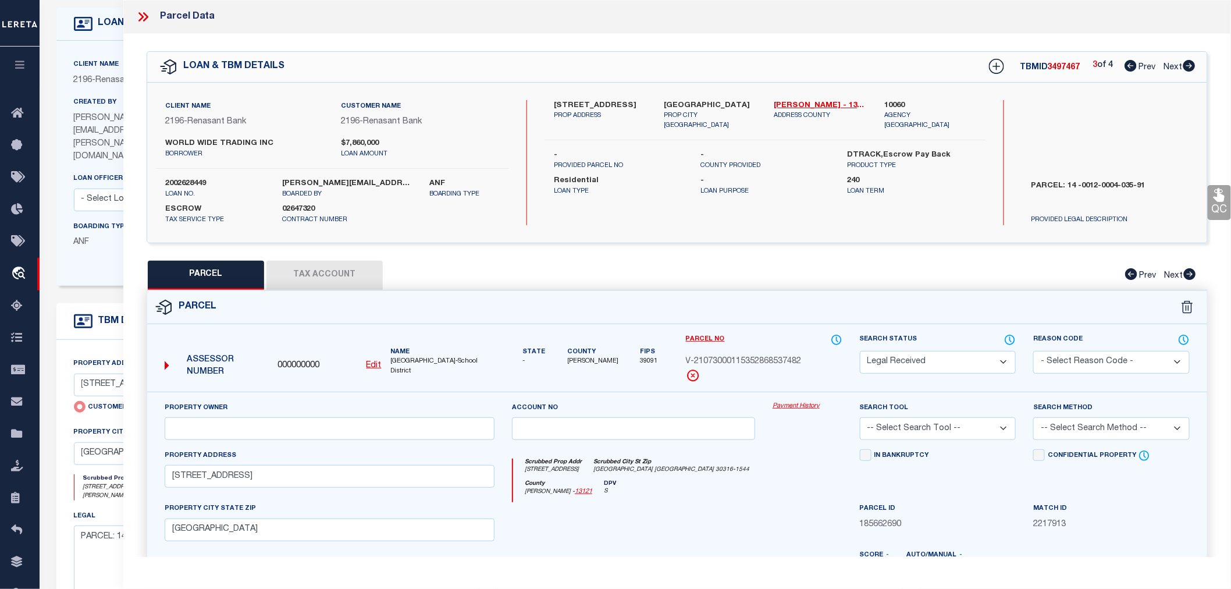
click at [1183, 67] on icon at bounding box center [1189, 66] width 13 height 12
select select "AS"
checkbox input "false"
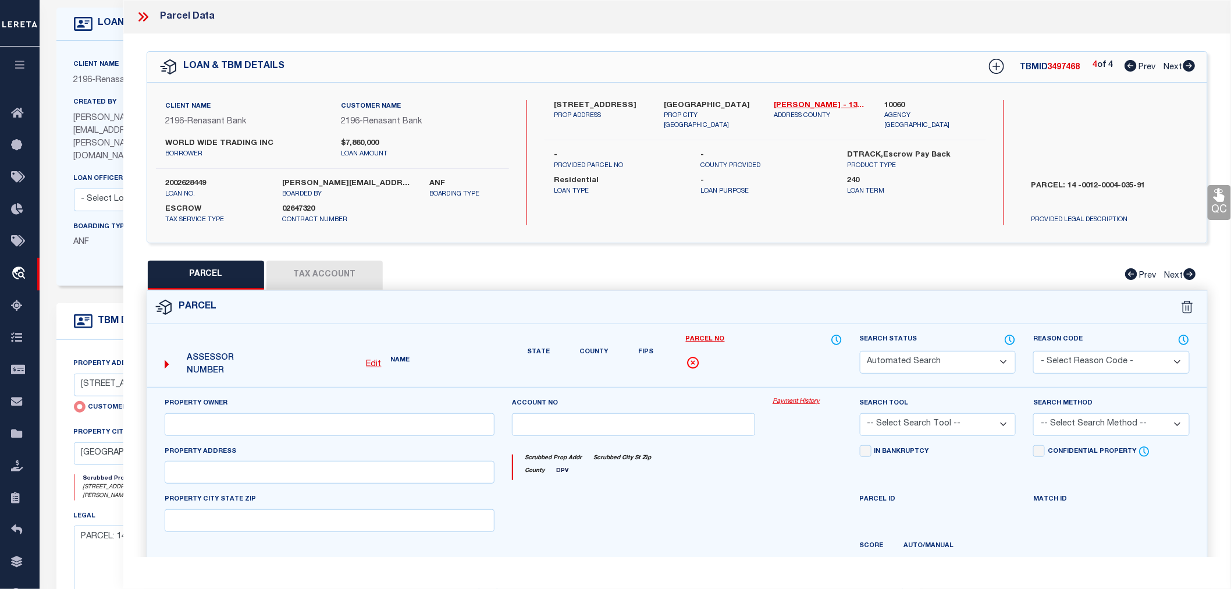
select select "RD"
type input "[STREET_ADDRESS]"
checkbox input "false"
type input "[GEOGRAPHIC_DATA]"
type textarea "Document uploaded that satisfies a legal requirement, changing from [GEOGRAPHIC…"
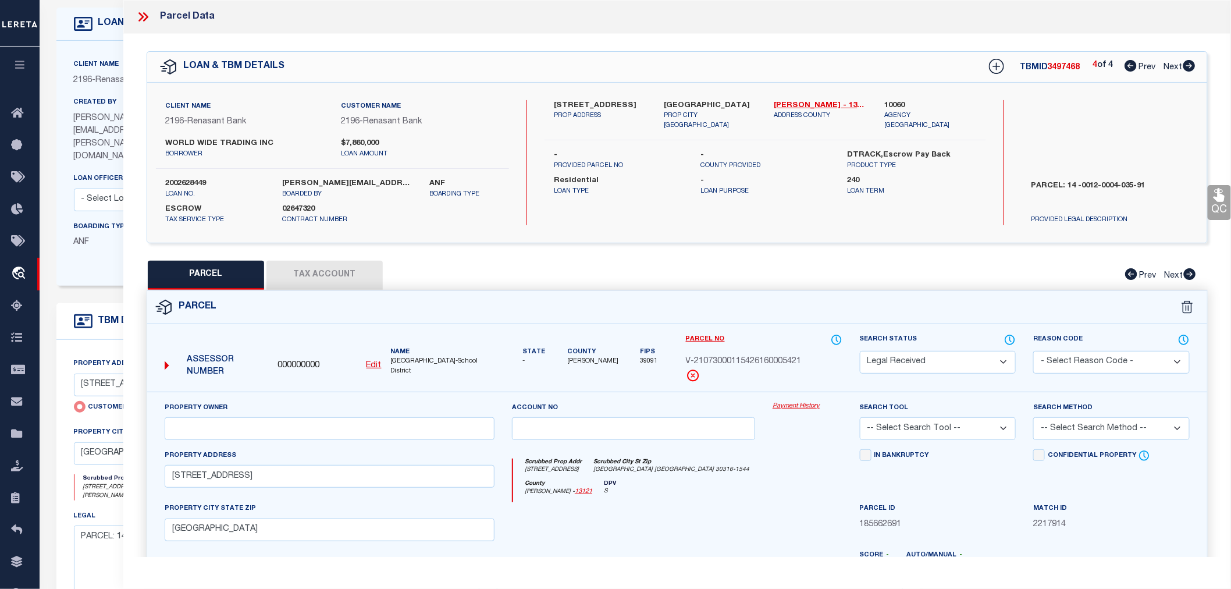
click at [1183, 67] on icon at bounding box center [1189, 66] width 13 height 12
click at [1127, 69] on icon at bounding box center [1131, 66] width 12 height 12
select select "AS"
checkbox input "false"
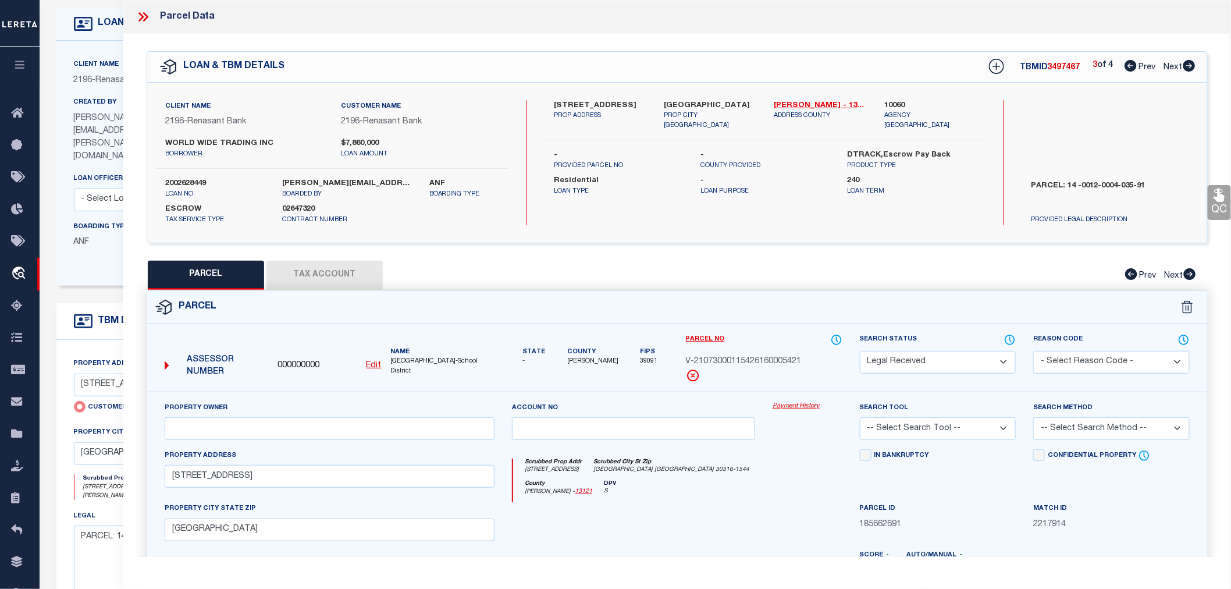
checkbox input "false"
click at [1127, 69] on icon at bounding box center [1131, 66] width 12 height 12
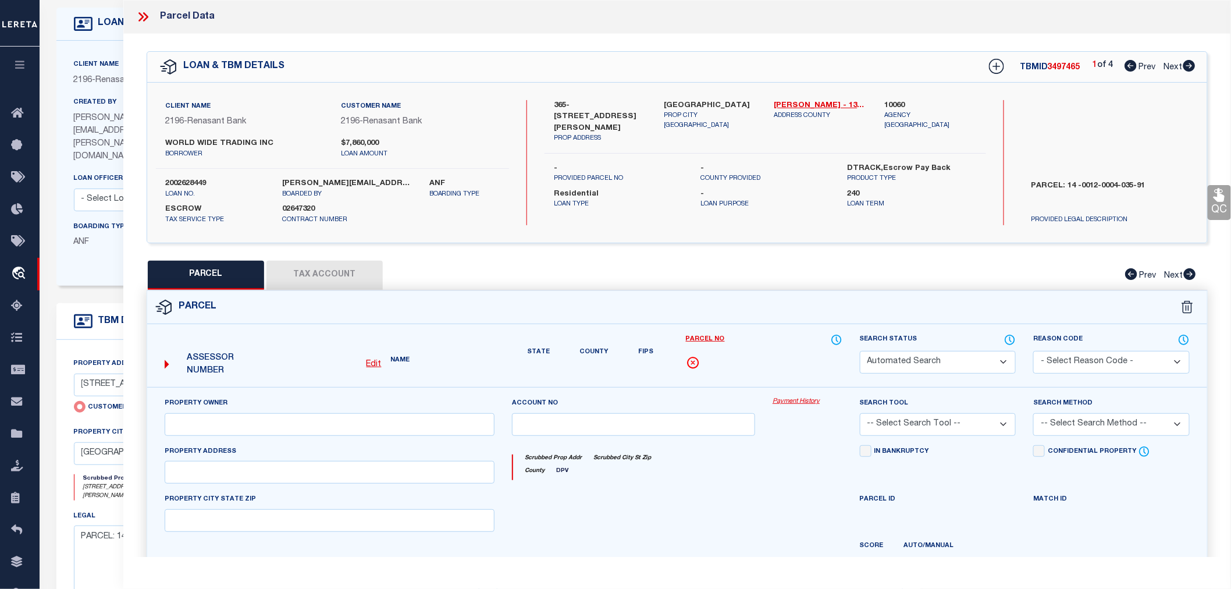
select select "RD"
type input "[STREET_ADDRESS]"
checkbox input "false"
type input "[GEOGRAPHIC_DATA]"
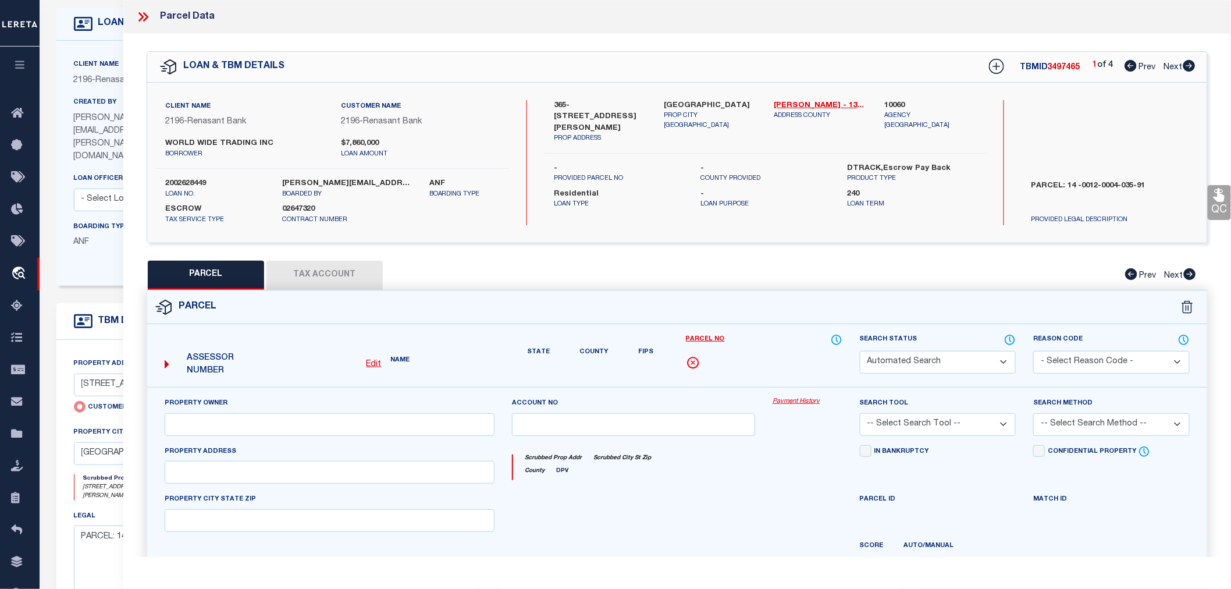
type textarea "Document uploaded that satisfies a legal requirement, changing from [GEOGRAPHIC…"
click at [1127, 67] on icon at bounding box center [1131, 66] width 12 height 12
select select "AS"
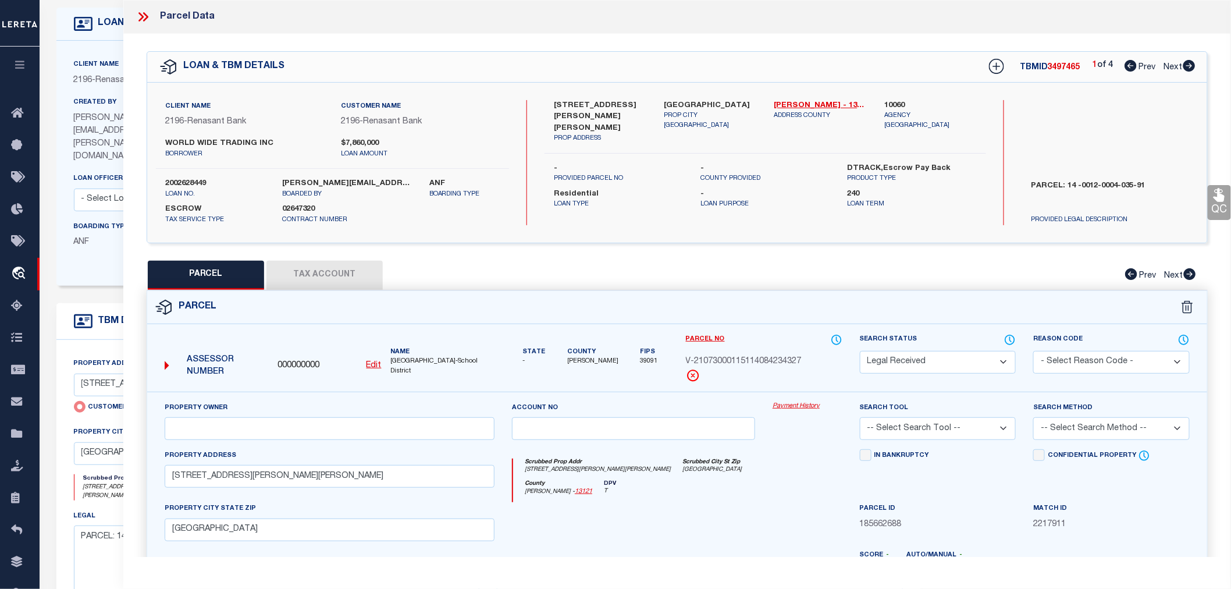
click at [1184, 67] on icon at bounding box center [1189, 66] width 12 height 12
drag, startPoint x: 586, startPoint y: 104, endPoint x: 650, endPoint y: 102, distance: 63.4
click at [650, 102] on div "365-[GEOGRAPHIC_DATA][PERSON_NAME] PROP ADDRESS" at bounding box center [600, 122] width 110 height 44
copy label "[PERSON_NAME][GEOGRAPHIC_DATA]"
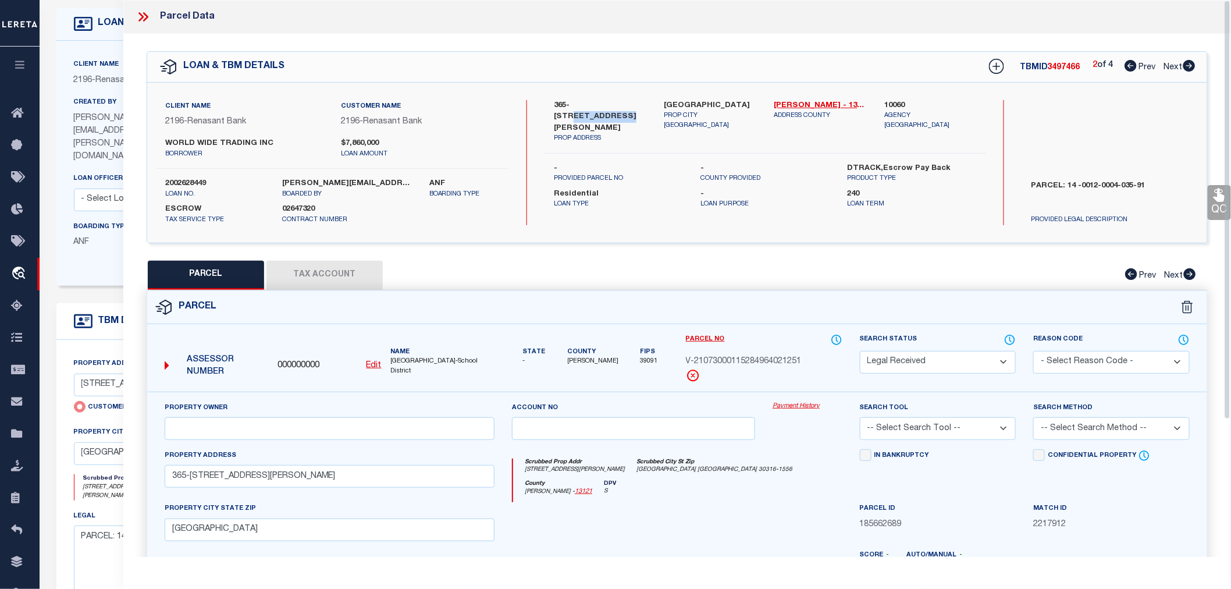
click at [1189, 65] on icon at bounding box center [1189, 66] width 12 height 12
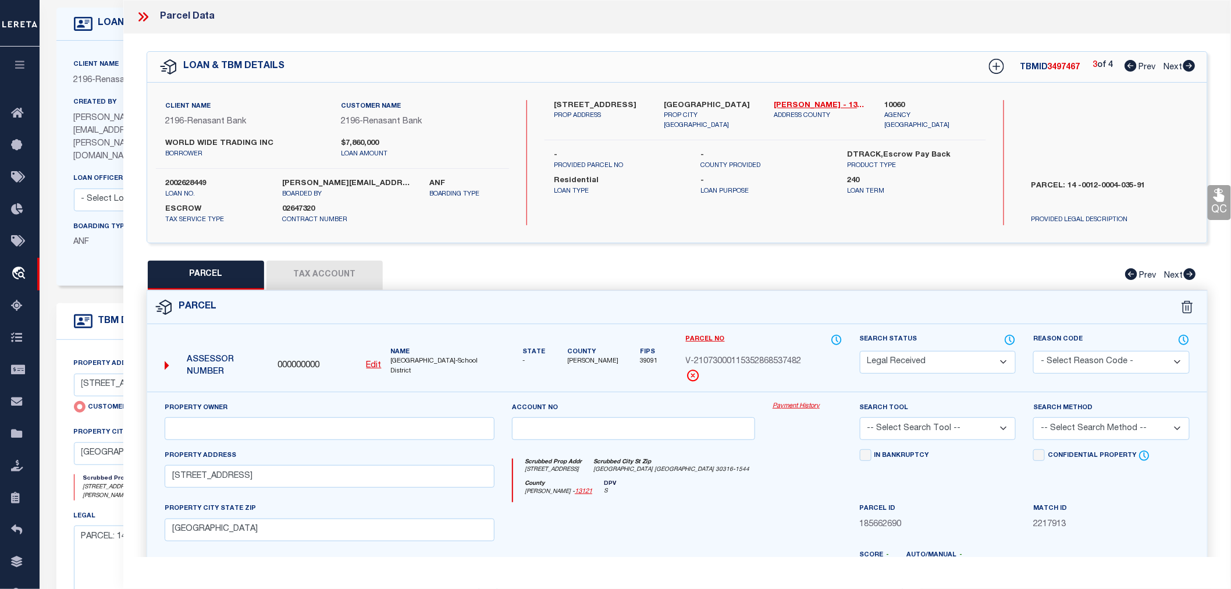
drag, startPoint x: 554, startPoint y: 102, endPoint x: 627, endPoint y: 100, distance: 73.3
click at [627, 100] on label "[STREET_ADDRESS]" at bounding box center [600, 106] width 92 height 12
copy label "[STREET_ADDRESS]"
click at [1189, 63] on icon at bounding box center [1189, 66] width 12 height 12
drag, startPoint x: 552, startPoint y: 105, endPoint x: 631, endPoint y: 108, distance: 79.8
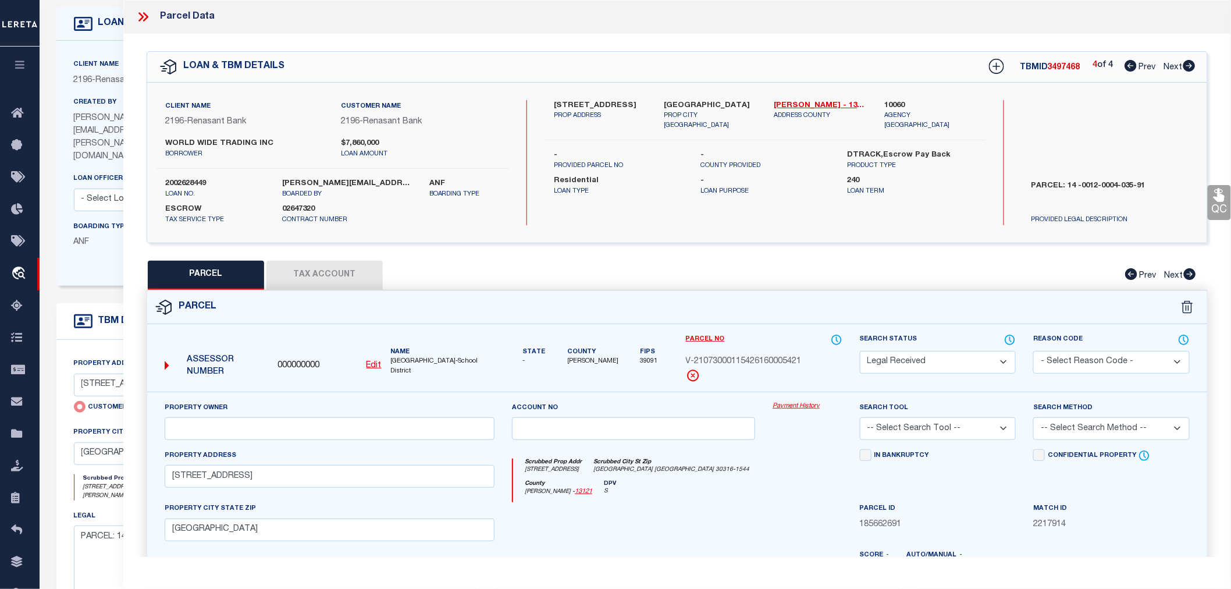
click at [631, 108] on div "[STREET_ADDRESS] SE PROP ADDRESS" at bounding box center [600, 115] width 110 height 31
copy label "[STREET_ADDRESS]"
click at [890, 102] on label "10060" at bounding box center [930, 106] width 92 height 12
copy label "10060"
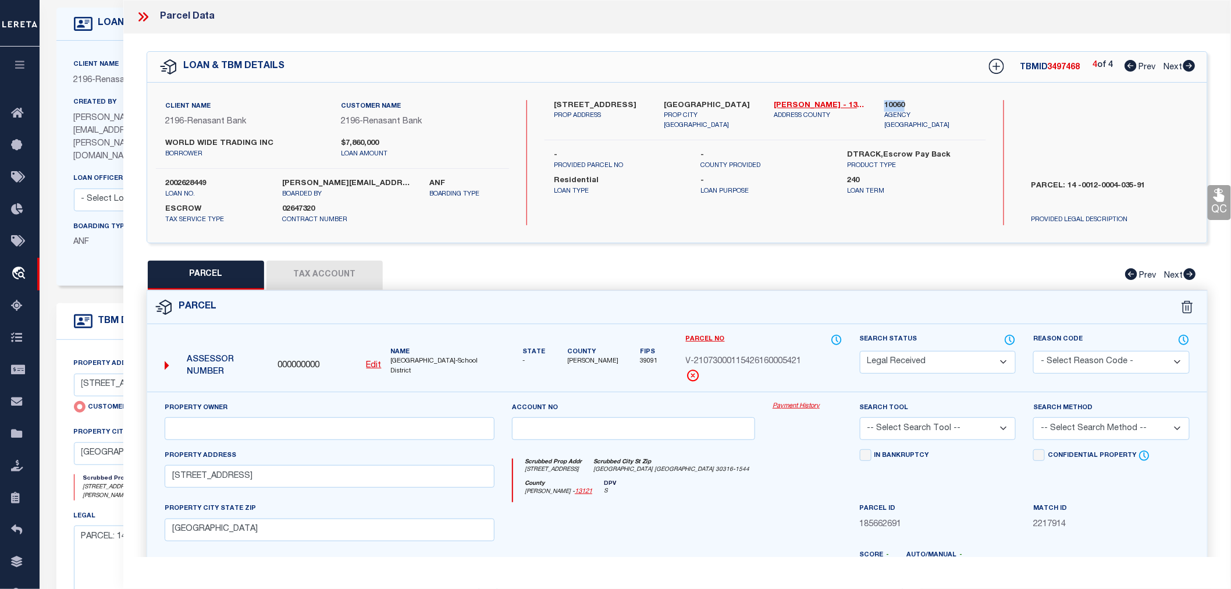
click at [372, 365] on u "Edit" at bounding box center [374, 365] width 15 height 8
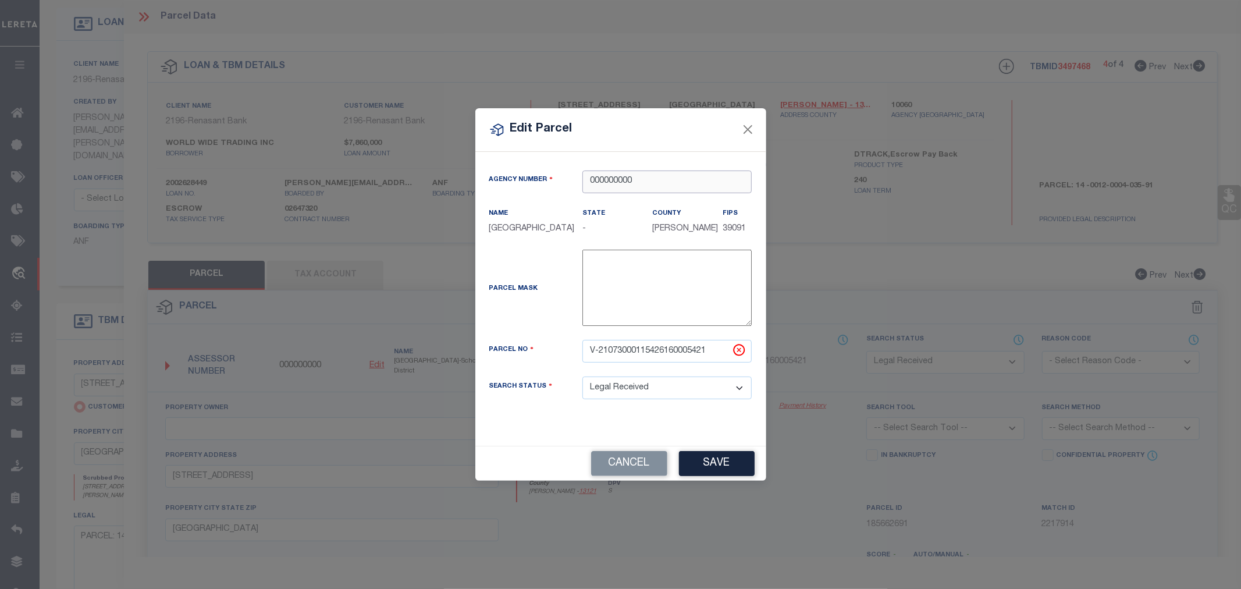
click at [619, 177] on input "000000000" at bounding box center [666, 181] width 169 height 23
paste input "1006"
click at [622, 194] on div "100600000 : [GEOGRAPHIC_DATA]" at bounding box center [667, 203] width 168 height 33
drag, startPoint x: 712, startPoint y: 352, endPoint x: 574, endPoint y: 351, distance: 138.5
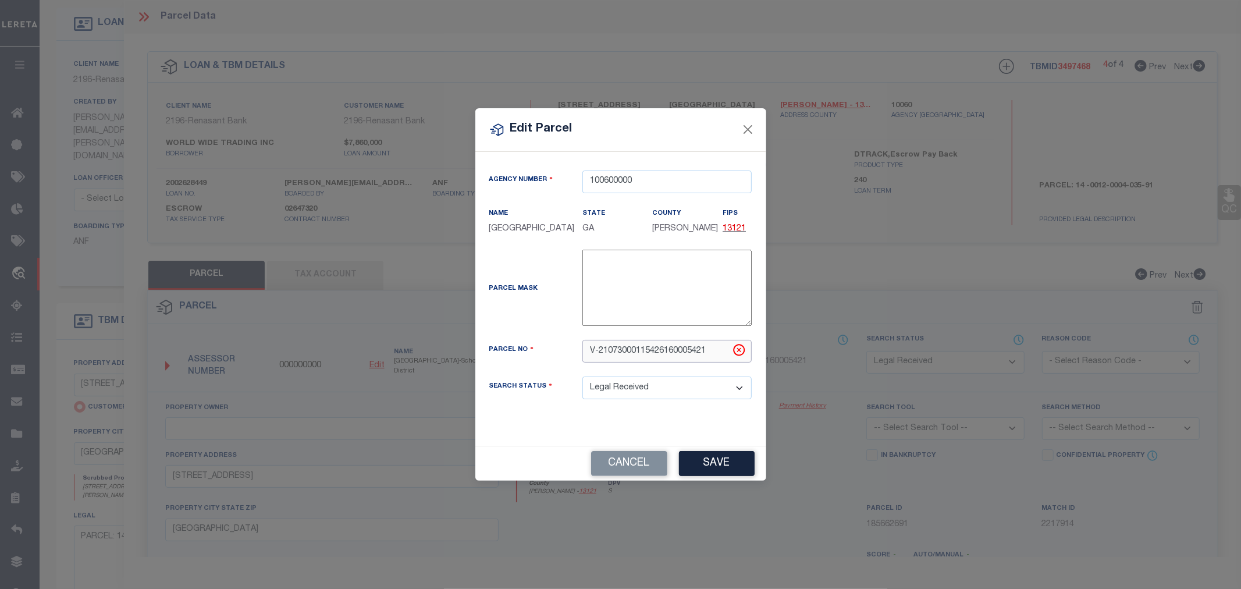
click at [574, 351] on div "V-21073000115426160005421" at bounding box center [667, 351] width 187 height 23
paste input "14 001200120029"
click at [611, 352] on input "14 001200120029" at bounding box center [666, 351] width 169 height 23
click at [717, 464] on button "Save" at bounding box center [717, 463] width 76 height 25
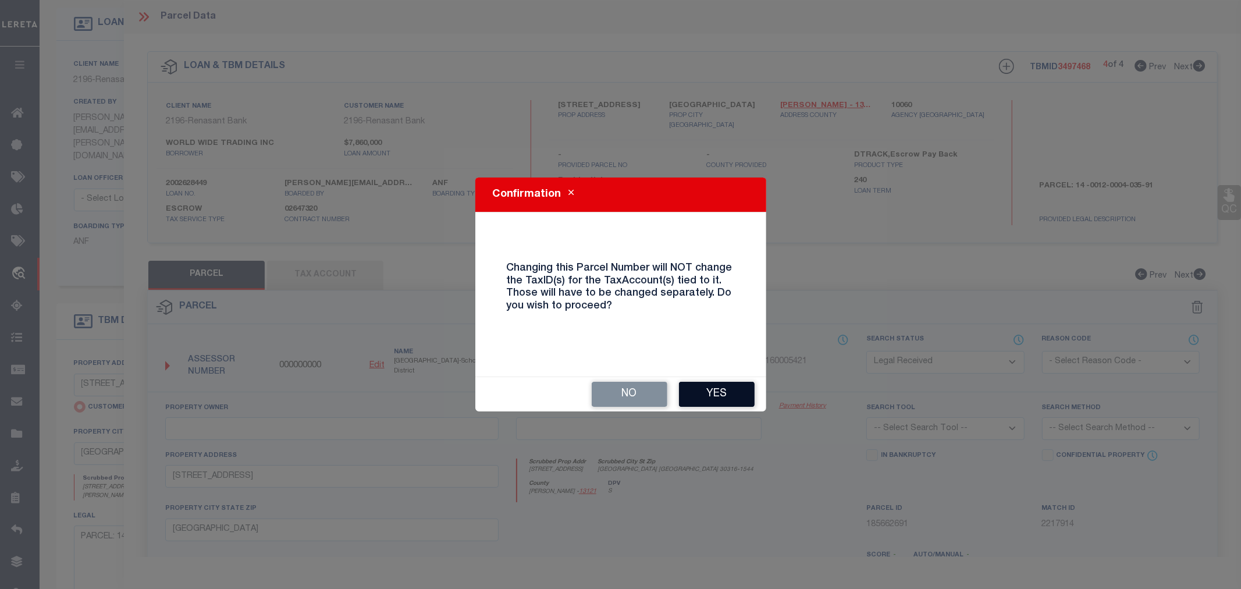
click at [706, 397] on button "Yes" at bounding box center [717, 394] width 76 height 25
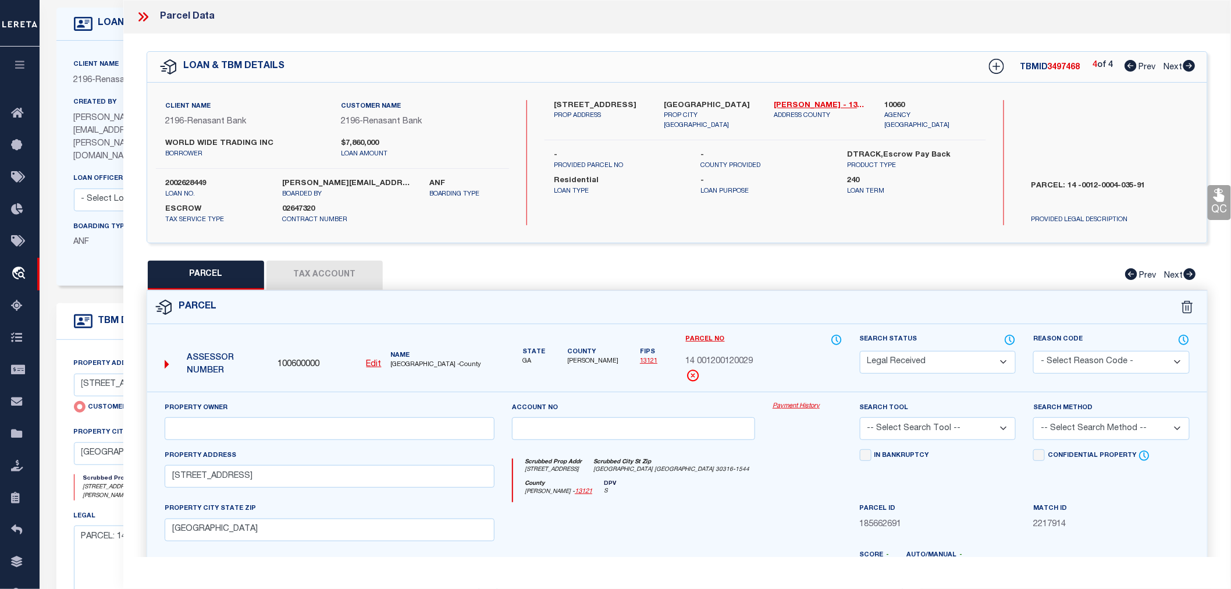
click at [371, 360] on u "Edit" at bounding box center [374, 364] width 15 height 8
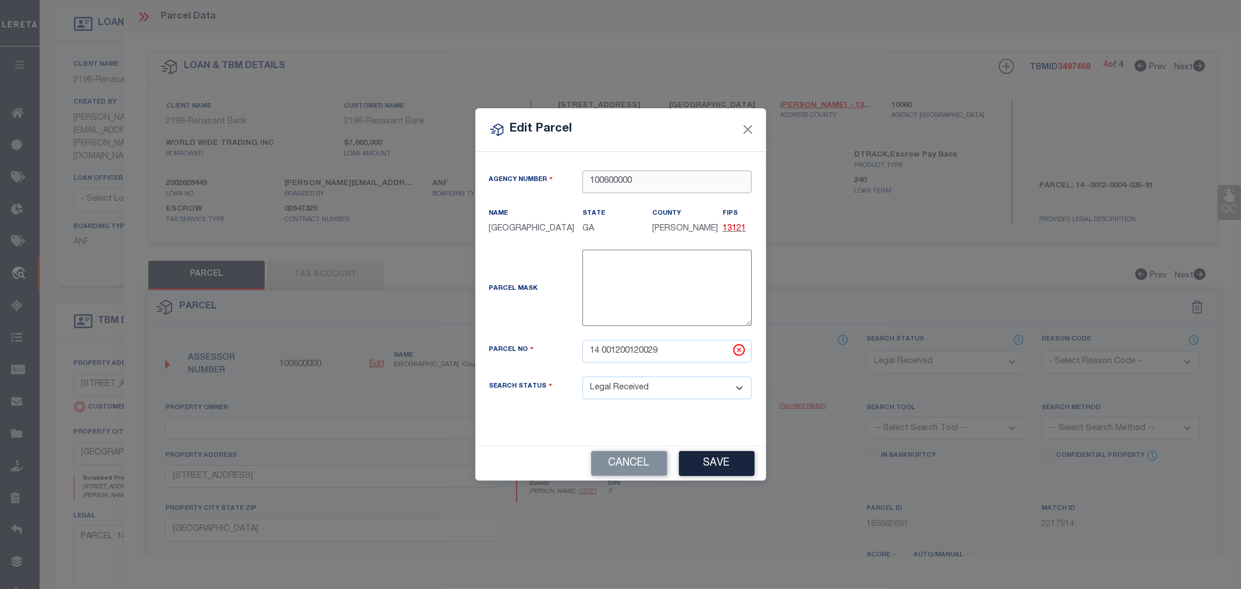
drag, startPoint x: 642, startPoint y: 182, endPoint x: 539, endPoint y: 195, distance: 103.8
click at [539, 195] on div "Agency Number 100600000" at bounding box center [621, 188] width 280 height 37
click at [668, 353] on input "14 001200120029" at bounding box center [666, 351] width 169 height 23
click at [613, 183] on input "text" at bounding box center [666, 181] width 169 height 23
click at [636, 200] on div "000000000 : [GEOGRAPHIC_DATA]" at bounding box center [669, 210] width 172 height 33
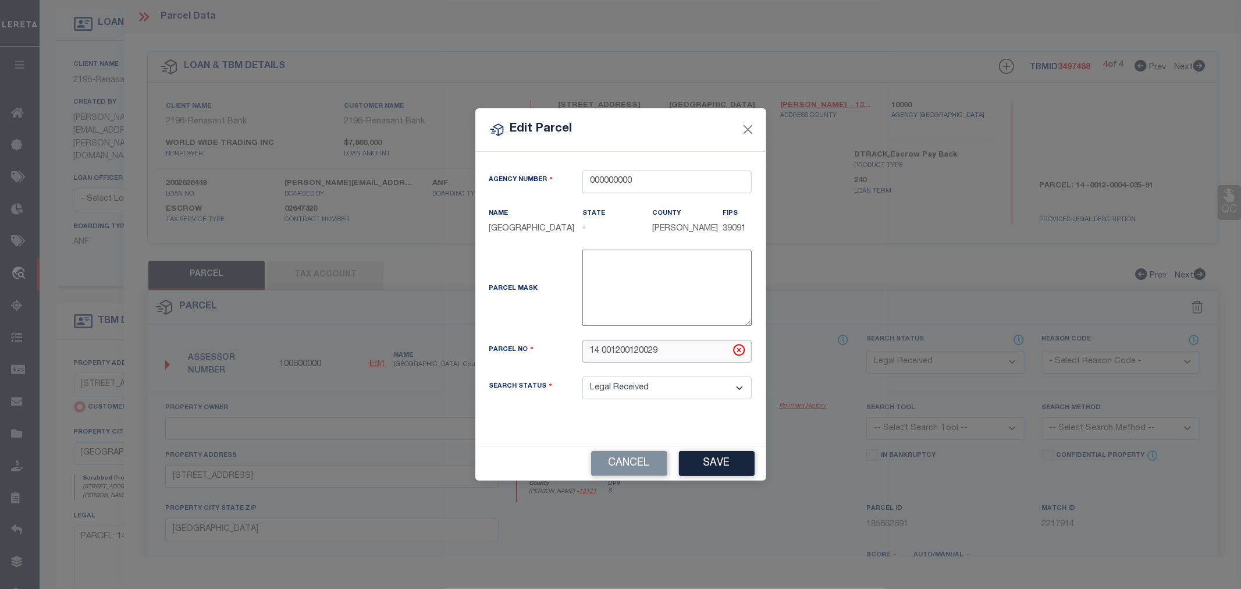
drag, startPoint x: 662, startPoint y: 357, endPoint x: 515, endPoint y: 336, distance: 148.7
click at [515, 336] on div "Agency Number 000000000 Name [GEOGRAPHIC_DATA] State - County FIPS 39091 Parcel…" at bounding box center [621, 294] width 280 height 248
click at [717, 472] on button "Save" at bounding box center [717, 463] width 76 height 25
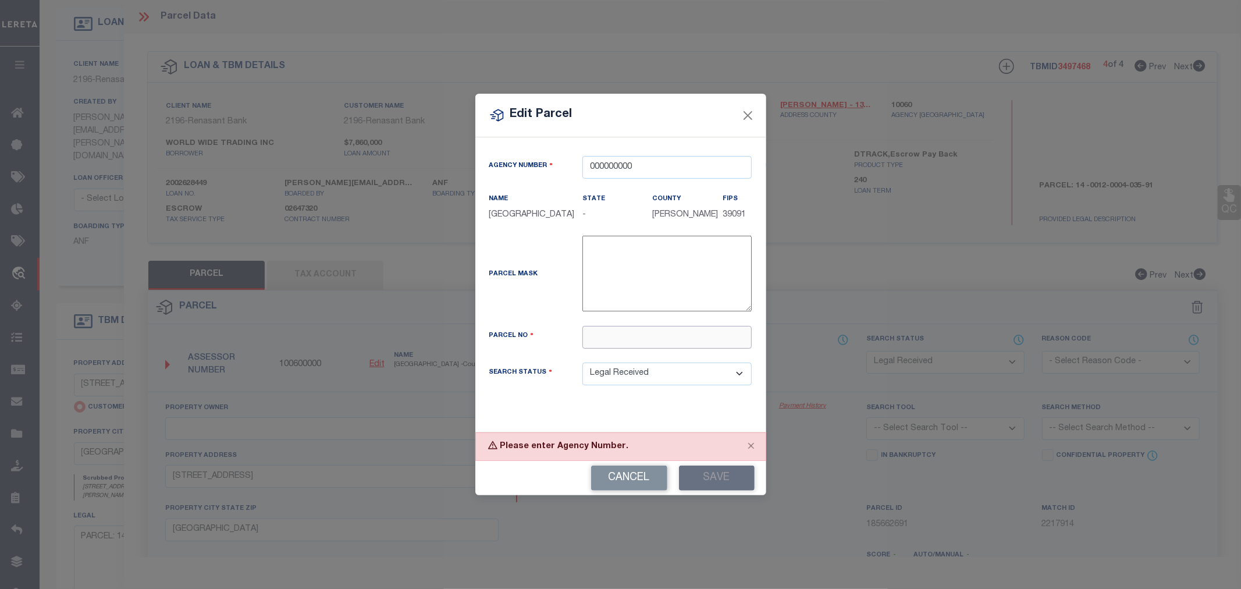
click at [613, 346] on input "text" at bounding box center [666, 337] width 169 height 23
click at [694, 483] on button "Save" at bounding box center [717, 477] width 76 height 25
click at [694, 483] on div "Cancel Save" at bounding box center [620, 478] width 291 height 34
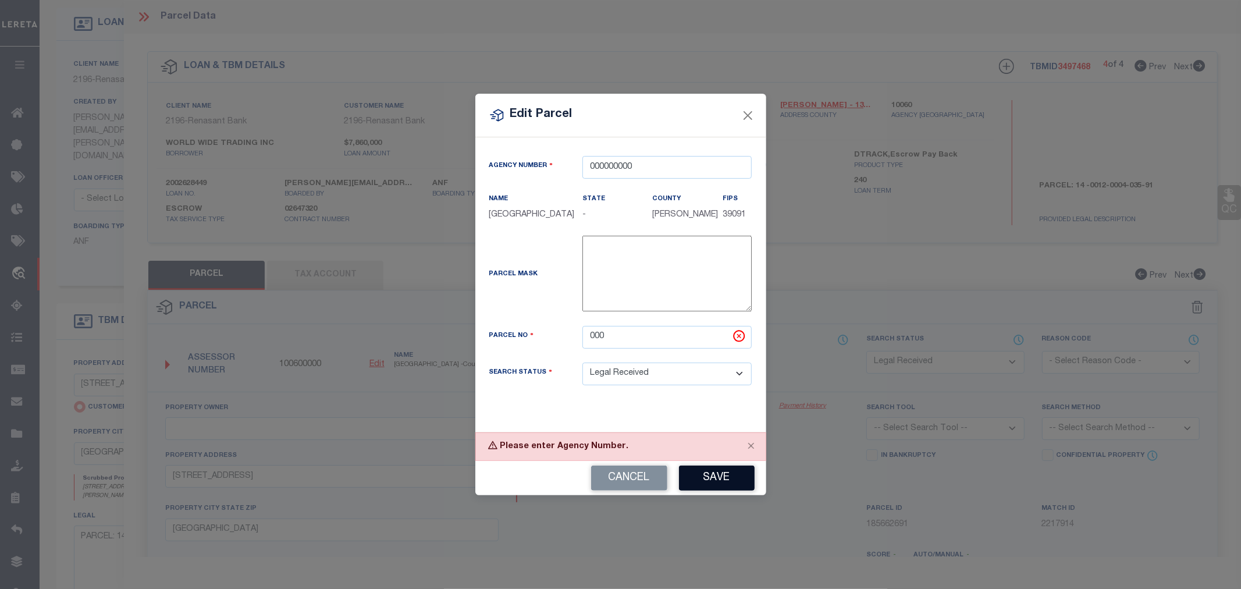
click at [694, 483] on button "Save" at bounding box center [717, 477] width 76 height 25
click at [694, 483] on div "Cancel Save" at bounding box center [620, 478] width 291 height 34
click at [603, 341] on input "000" at bounding box center [666, 337] width 169 height 23
click at [717, 476] on button "Save" at bounding box center [717, 477] width 76 height 25
click at [717, 476] on div "Cancel Save" at bounding box center [620, 478] width 291 height 34
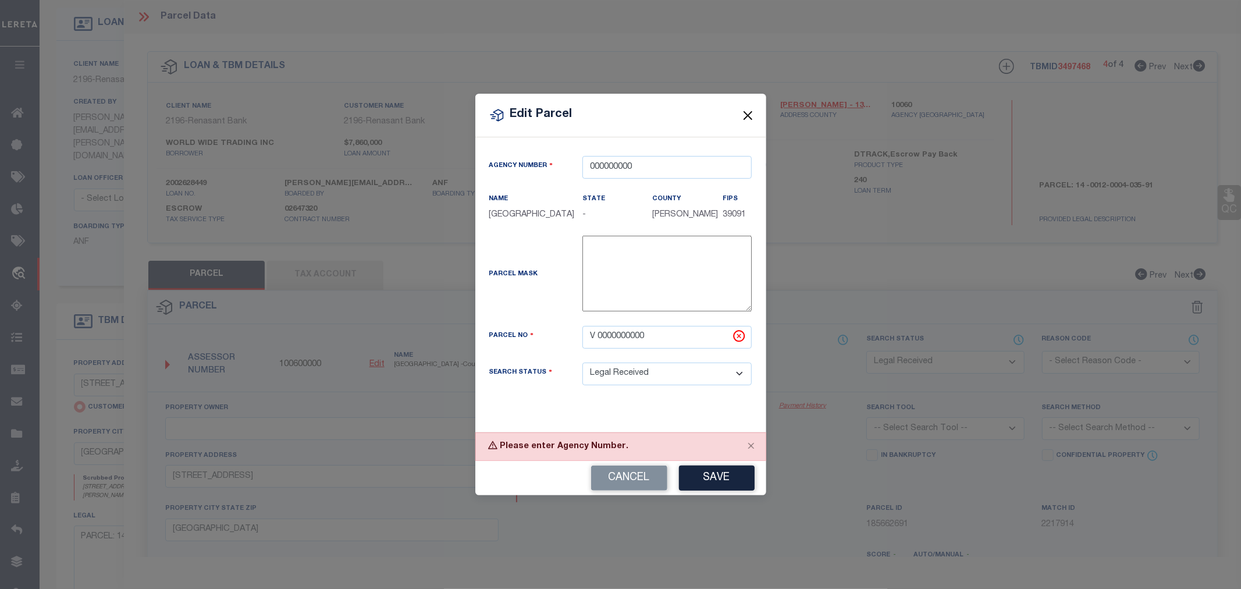
click at [746, 108] on button "Close" at bounding box center [747, 115] width 15 height 15
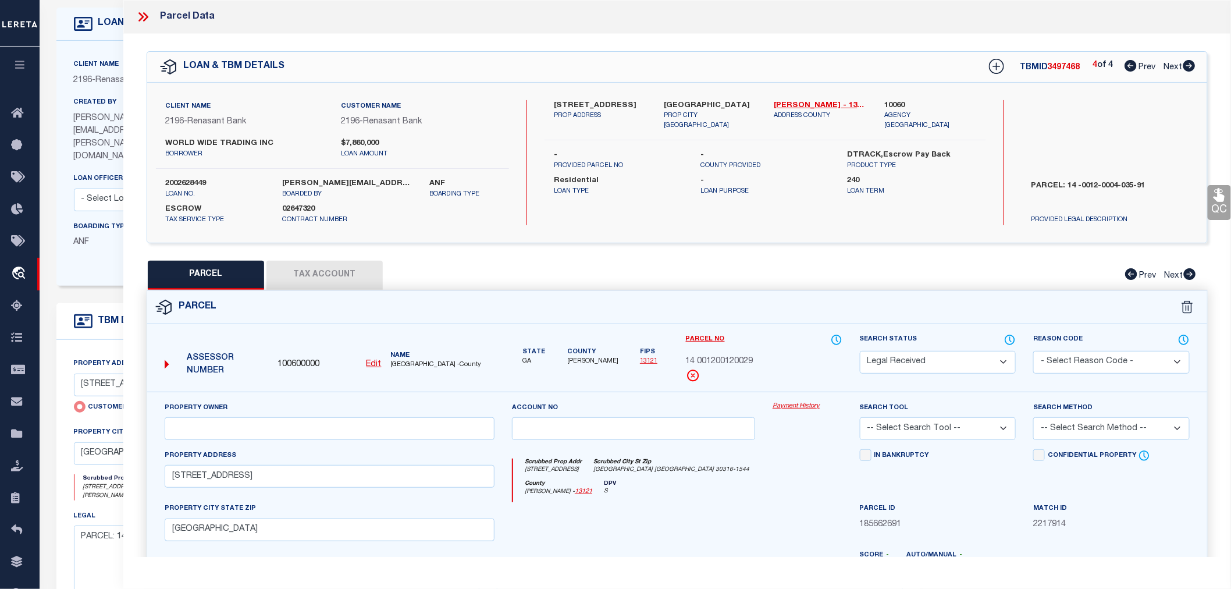
click at [723, 386] on div "Parcel No 14 001200120029" at bounding box center [764, 362] width 174 height 58
click at [368, 365] on u "Edit" at bounding box center [374, 364] width 15 height 8
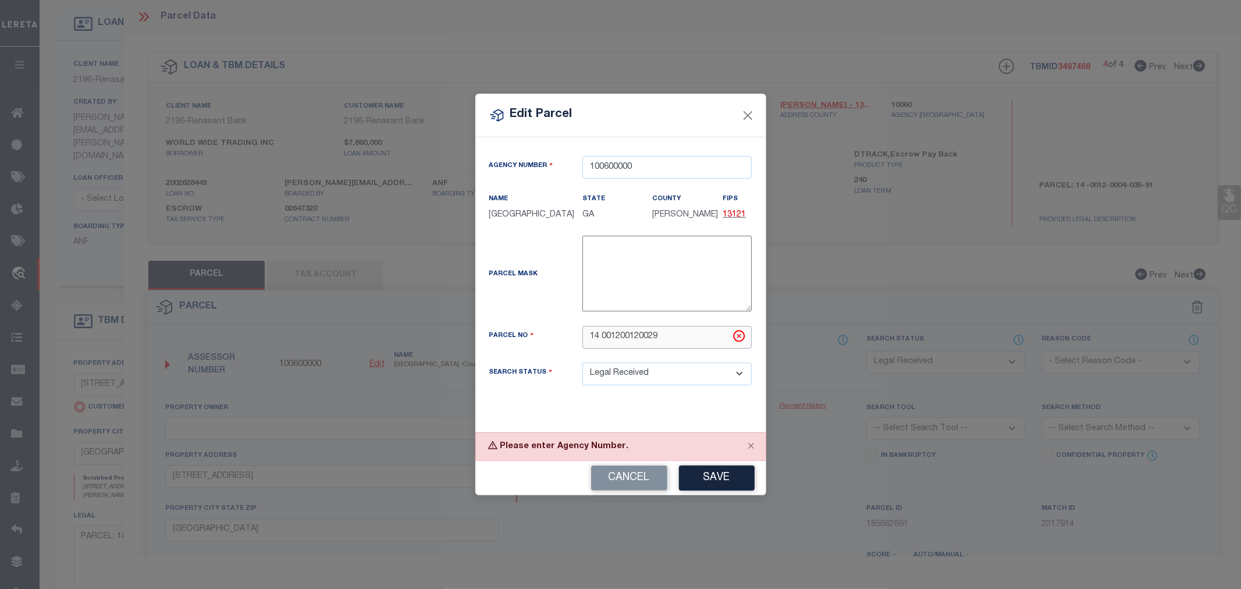
drag, startPoint x: 664, startPoint y: 340, endPoint x: 599, endPoint y: 332, distance: 65.1
click at [599, 332] on input "14 001200120029" at bounding box center [666, 337] width 169 height 23
click at [714, 469] on button "Save" at bounding box center [717, 477] width 76 height 25
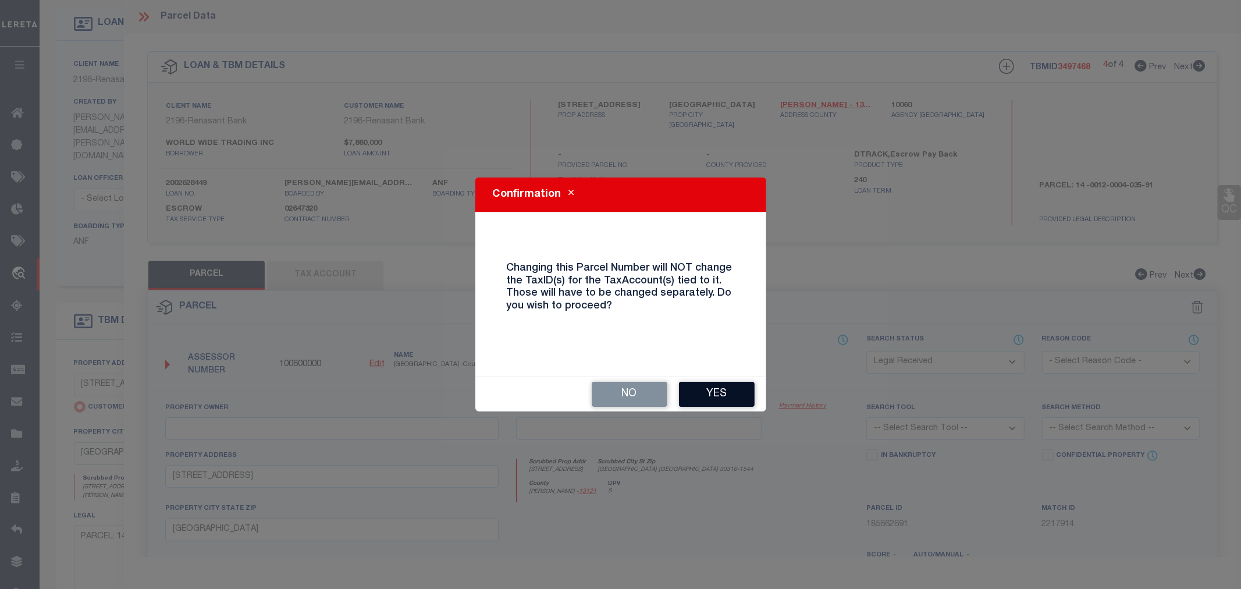
click at [708, 394] on button "Yes" at bounding box center [717, 394] width 76 height 25
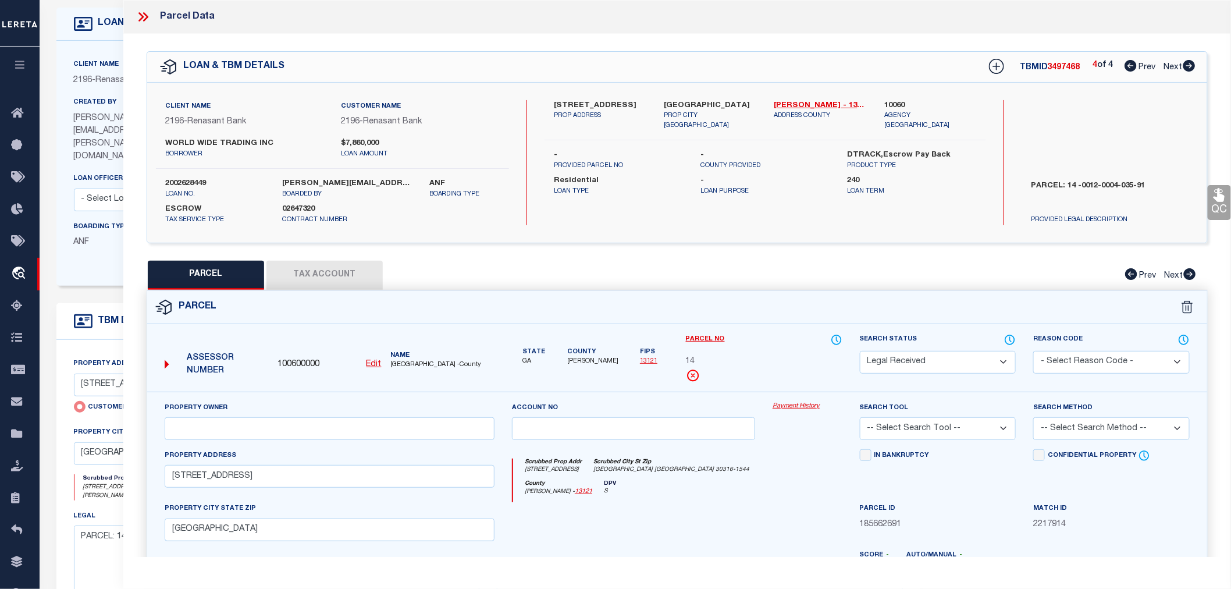
click at [1127, 66] on icon at bounding box center [1131, 66] width 12 height 12
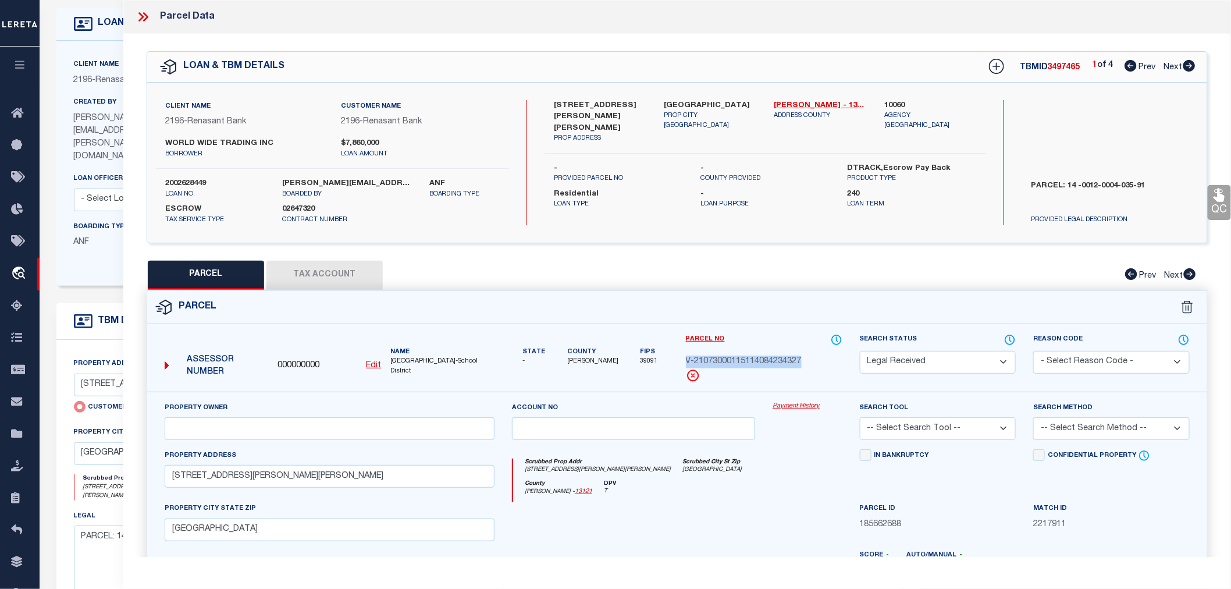
drag, startPoint x: 685, startPoint y: 361, endPoint x: 807, endPoint y: 360, distance: 122.8
click at [807, 360] on div "Parcel No V-21073000115114084234327" at bounding box center [764, 362] width 174 height 58
drag, startPoint x: 809, startPoint y: 369, endPoint x: 606, endPoint y: 330, distance: 206.6
click at [809, 369] on div "Parcel No V-21073000115114084234327" at bounding box center [764, 357] width 156 height 49
click at [893, 102] on label "10060" at bounding box center [930, 106] width 92 height 12
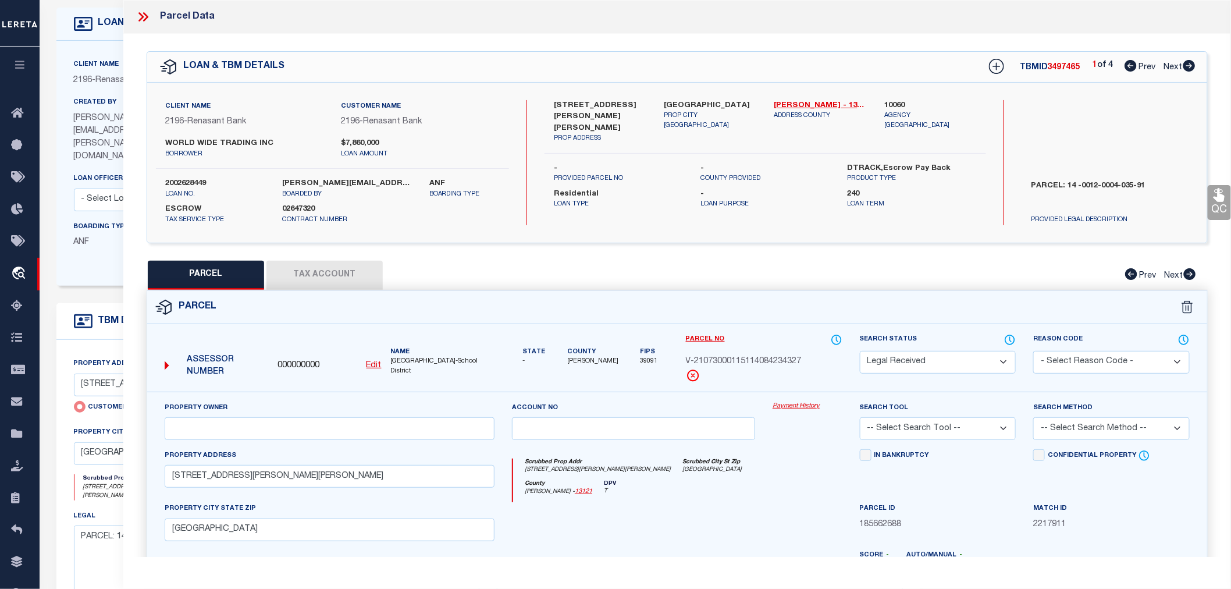
click at [893, 102] on label "10060" at bounding box center [930, 106] width 92 height 12
copy label "10060"
click at [372, 367] on u "Edit" at bounding box center [374, 365] width 15 height 8
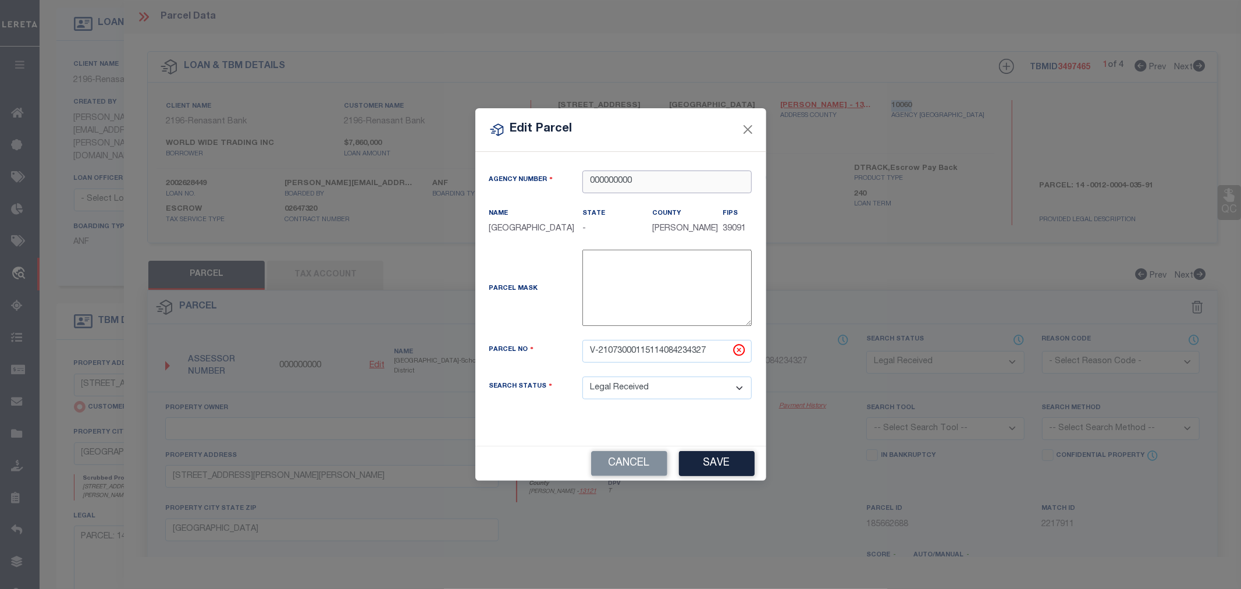
click at [617, 176] on input "000000000" at bounding box center [666, 181] width 169 height 23
paste input "1006"
click at [644, 195] on div "100600000 : [GEOGRAPHIC_DATA]" at bounding box center [667, 203] width 168 height 33
drag, startPoint x: 711, startPoint y: 350, endPoint x: 574, endPoint y: 365, distance: 138.1
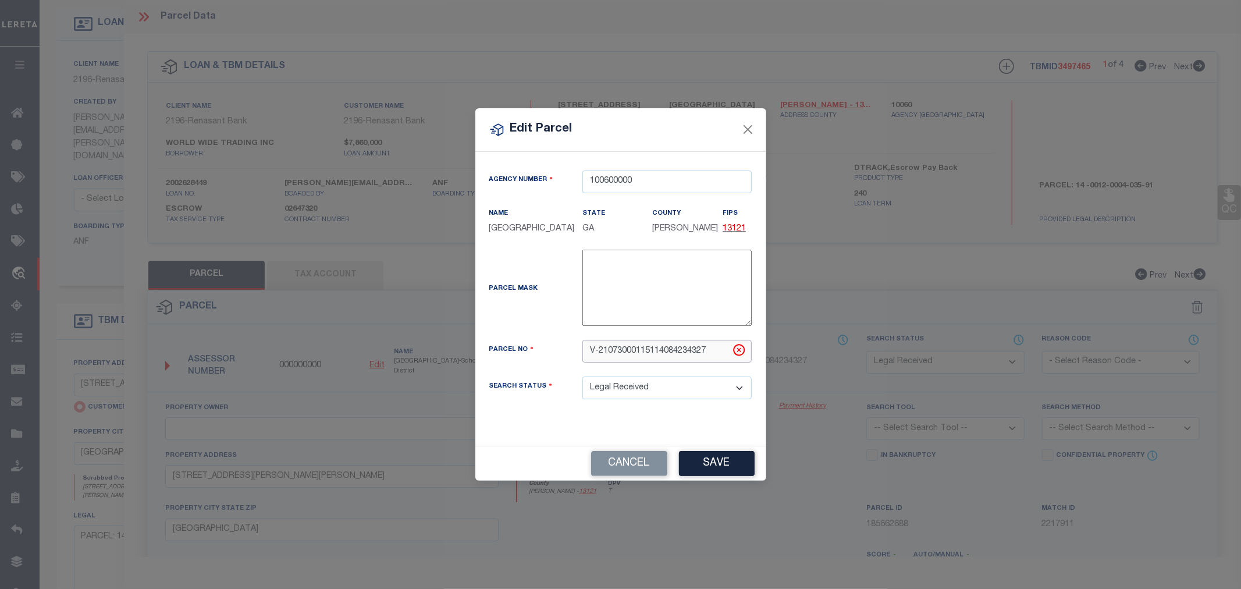
click at [574, 365] on div "Parcel No V-21073000115114084234327" at bounding box center [621, 358] width 280 height 37
paste input "14 001200120029"
click at [728, 462] on button "Save" at bounding box center [717, 463] width 76 height 25
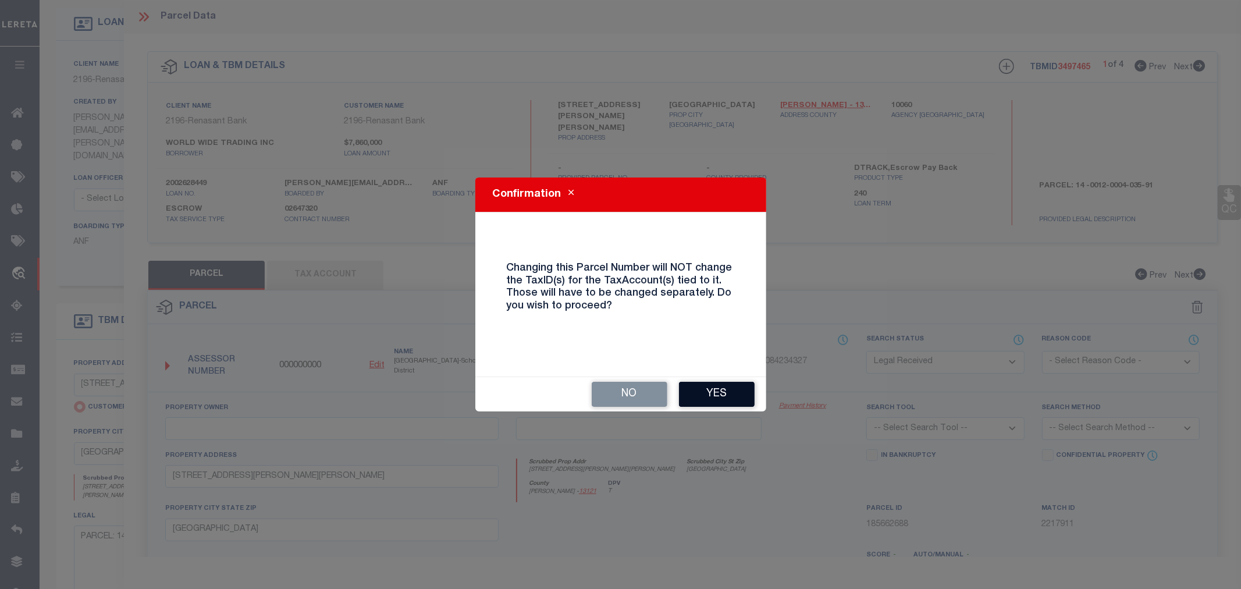
click at [718, 392] on button "Yes" at bounding box center [717, 394] width 76 height 25
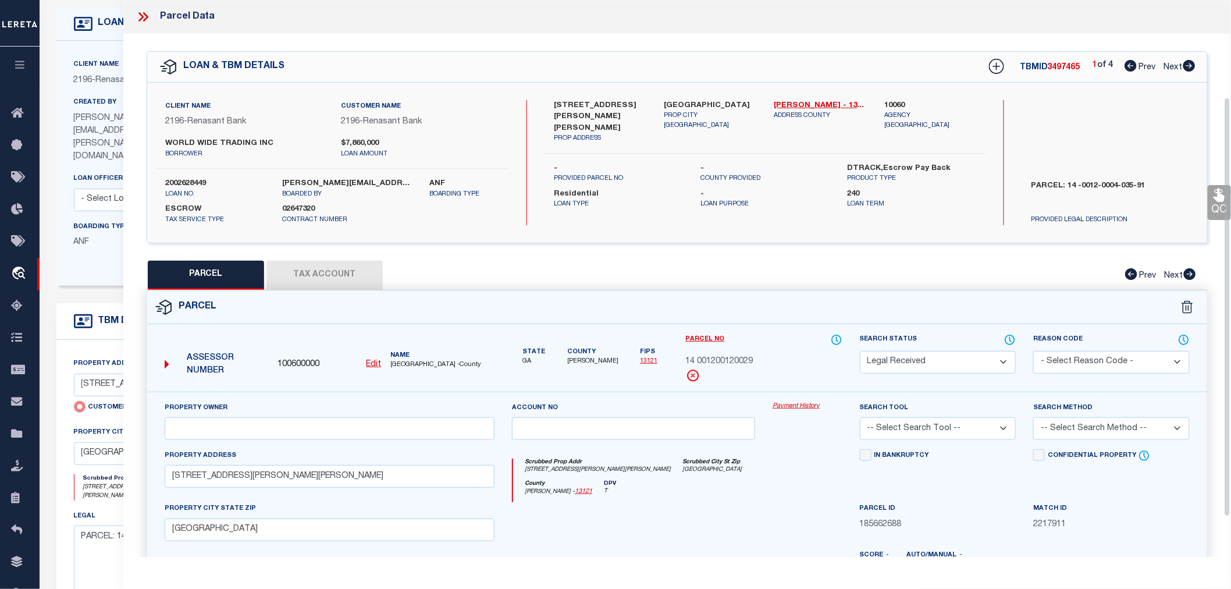
scroll to position [182, 0]
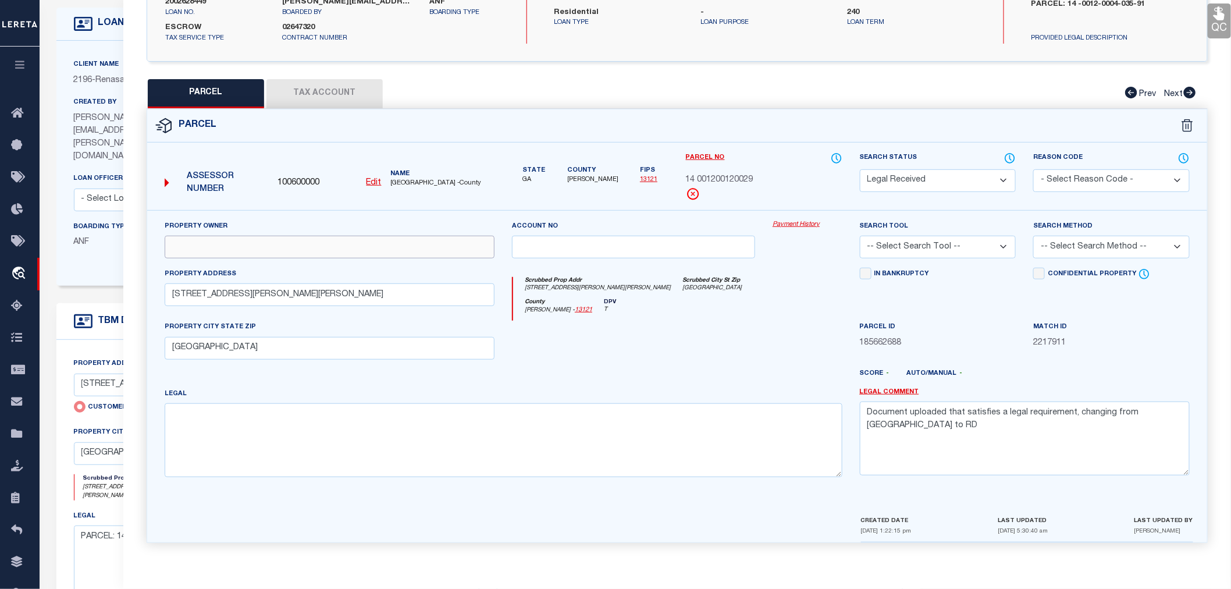
click at [180, 250] on input "text" at bounding box center [330, 247] width 330 height 23
paste input "WORLD WIDE TRADING INC"
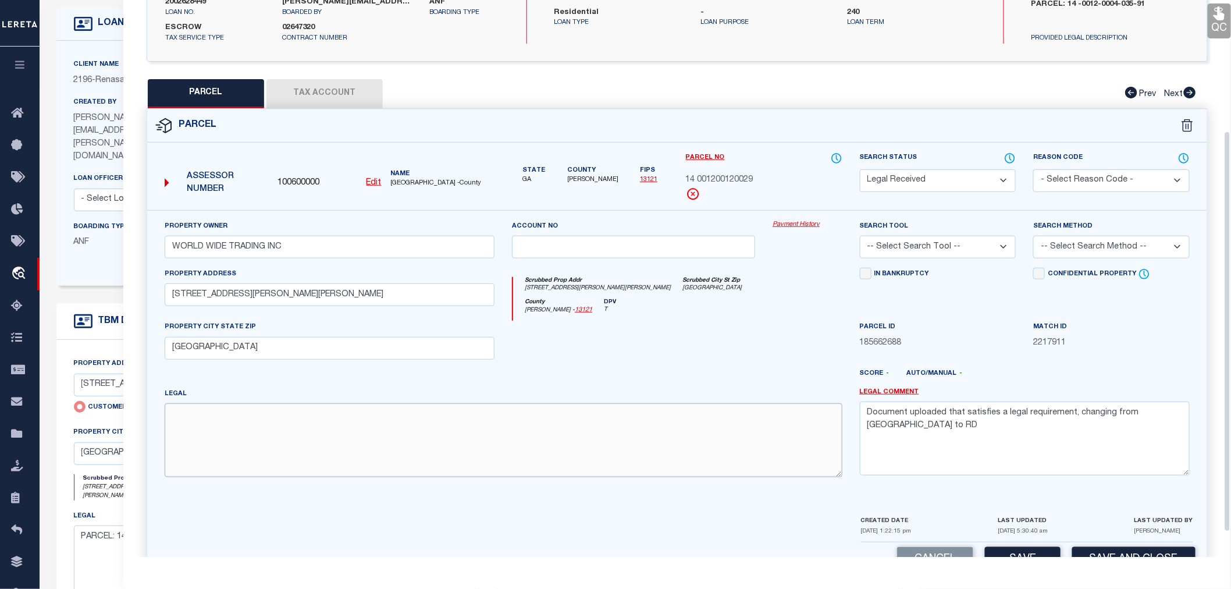
click at [221, 422] on textarea at bounding box center [504, 439] width 678 height 73
paste textarea "Acres 0.1109"
click at [169, 426] on textarea "Acres 0.1109" at bounding box center [504, 439] width 678 height 73
drag, startPoint x: 1172, startPoint y: 415, endPoint x: 852, endPoint y: 418, distance: 320.0
click at [852, 418] on div "Legal Comment Document uploaded that satisfies a legal requirement, changing fr…" at bounding box center [1024, 436] width 347 height 99
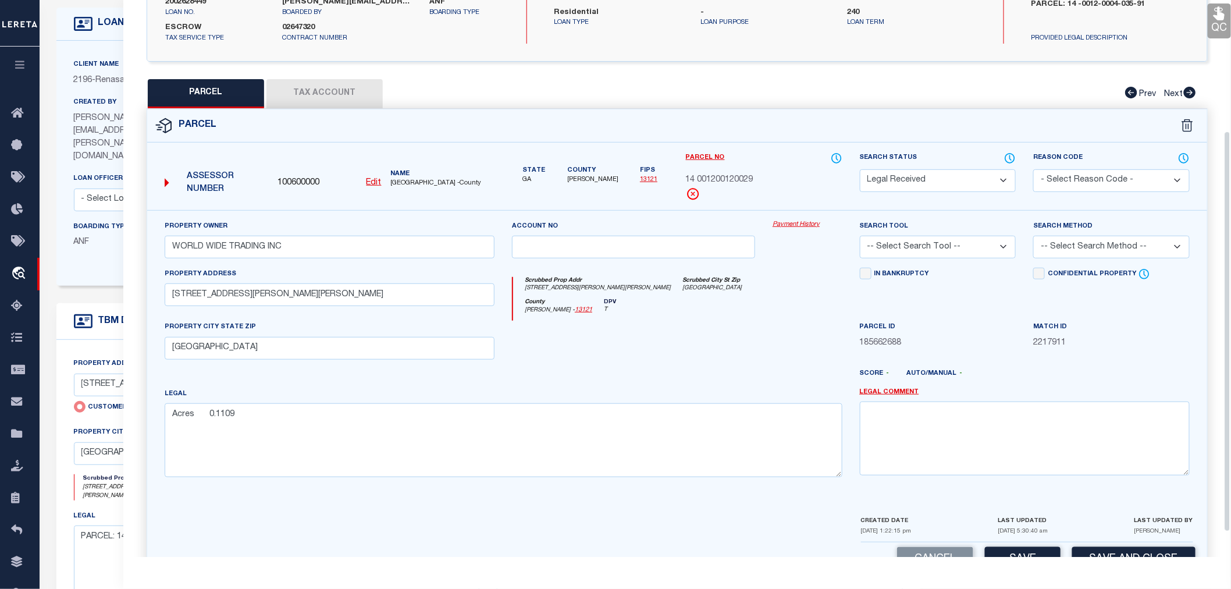
click at [917, 244] on select "-- Select Search Tool -- 3rd Party Website Agency File Agency Website ATLS CNV-…" at bounding box center [938, 247] width 156 height 23
click at [860, 236] on select "-- Select Search Tool -- 3rd Party Website Agency File Agency Website ATLS CNV-…" at bounding box center [938, 247] width 156 height 23
click at [1068, 247] on select "-- Select Search Method -- Property Address Legal Liability Info Provided" at bounding box center [1111, 247] width 156 height 23
click at [1033, 236] on select "-- Select Search Method -- Property Address Legal Liability Info Provided" at bounding box center [1111, 247] width 156 height 23
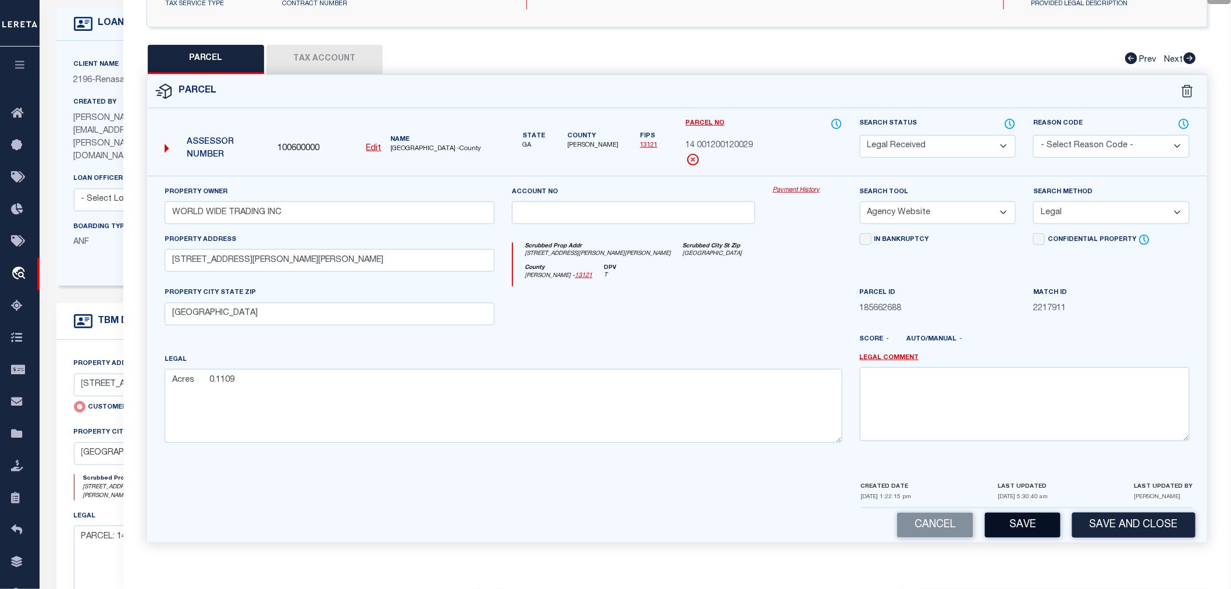
click at [1019, 525] on button "Save" at bounding box center [1023, 525] width 76 height 25
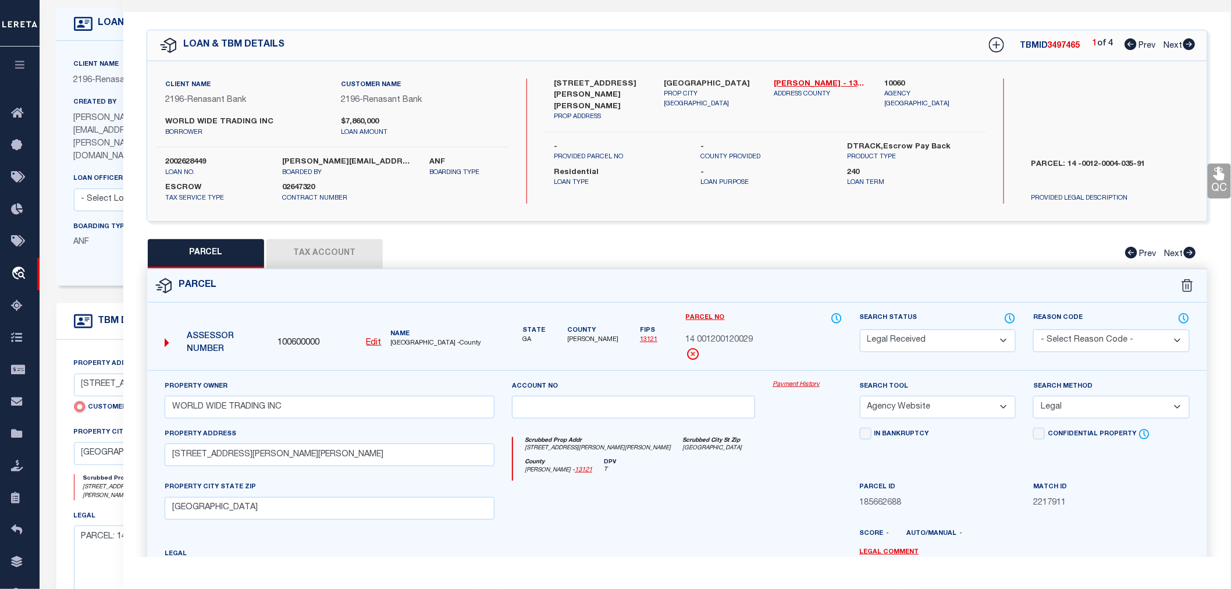
click at [318, 242] on button "Tax Account" at bounding box center [324, 253] width 116 height 29
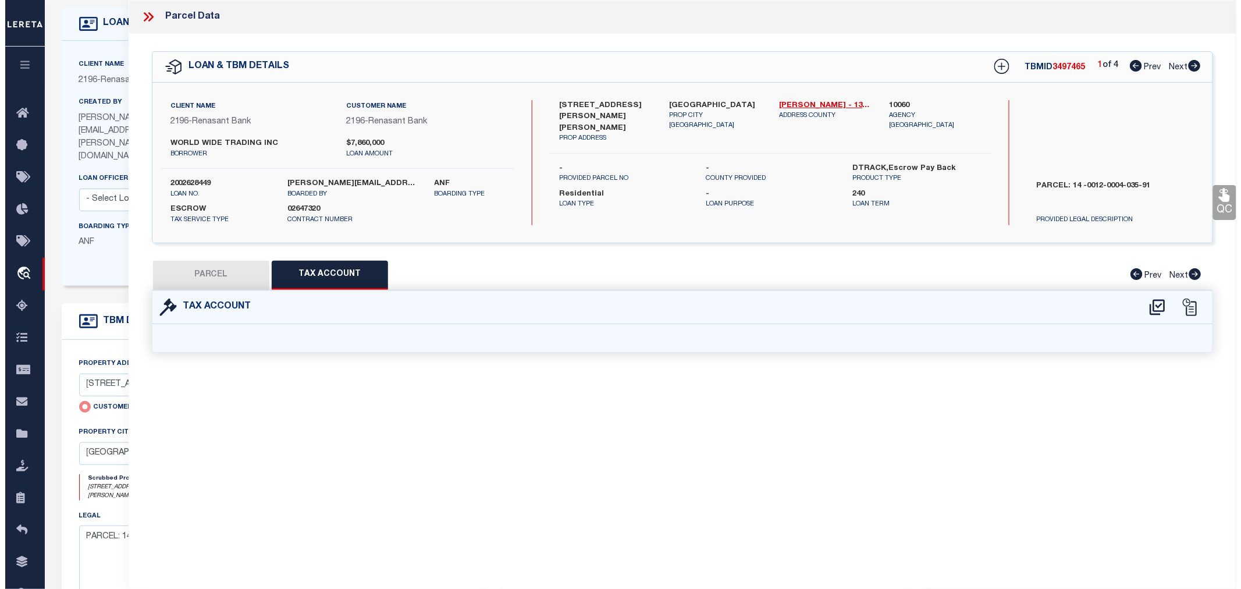
scroll to position [0, 0]
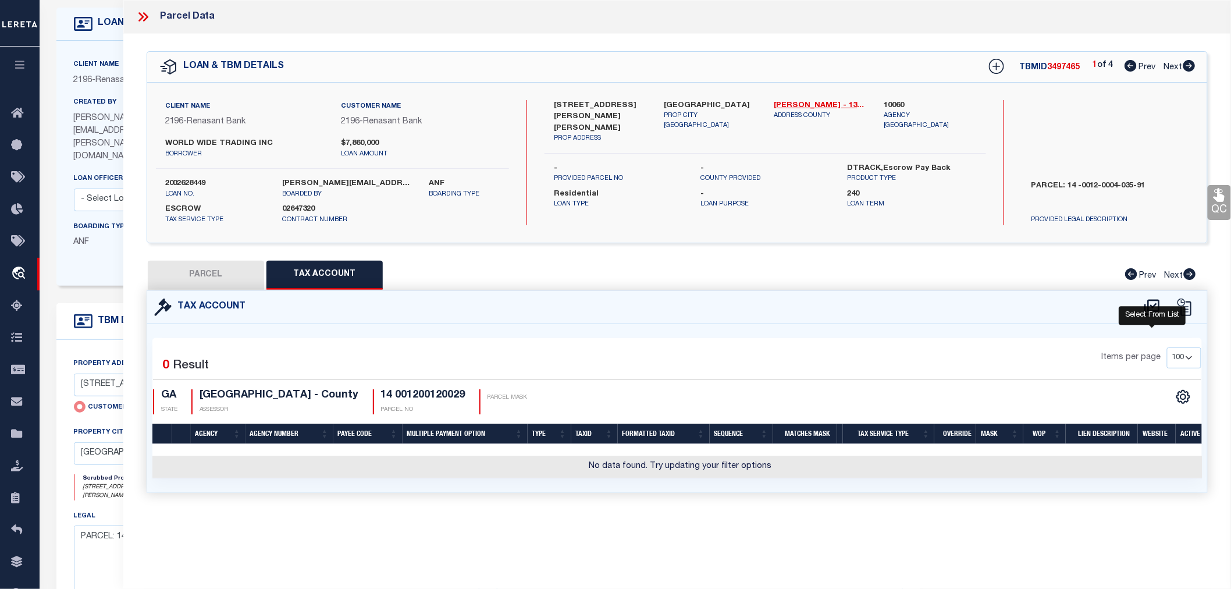
click at [1145, 307] on icon at bounding box center [1151, 307] width 15 height 16
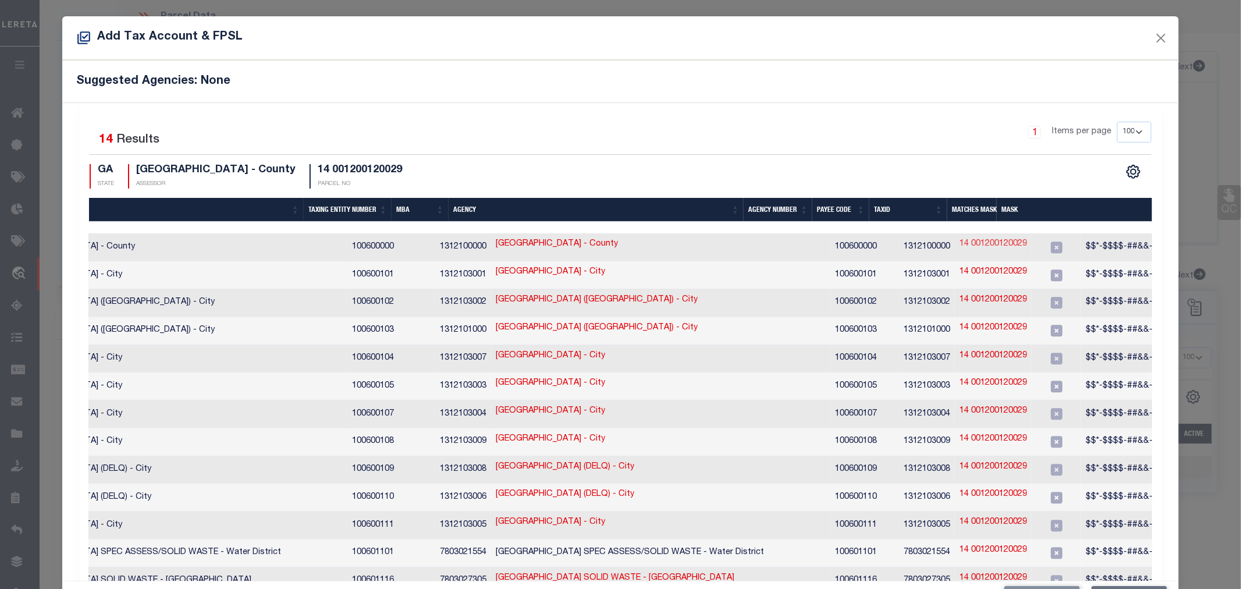
click at [959, 243] on link "14 001200120029" at bounding box center [992, 244] width 67 height 13
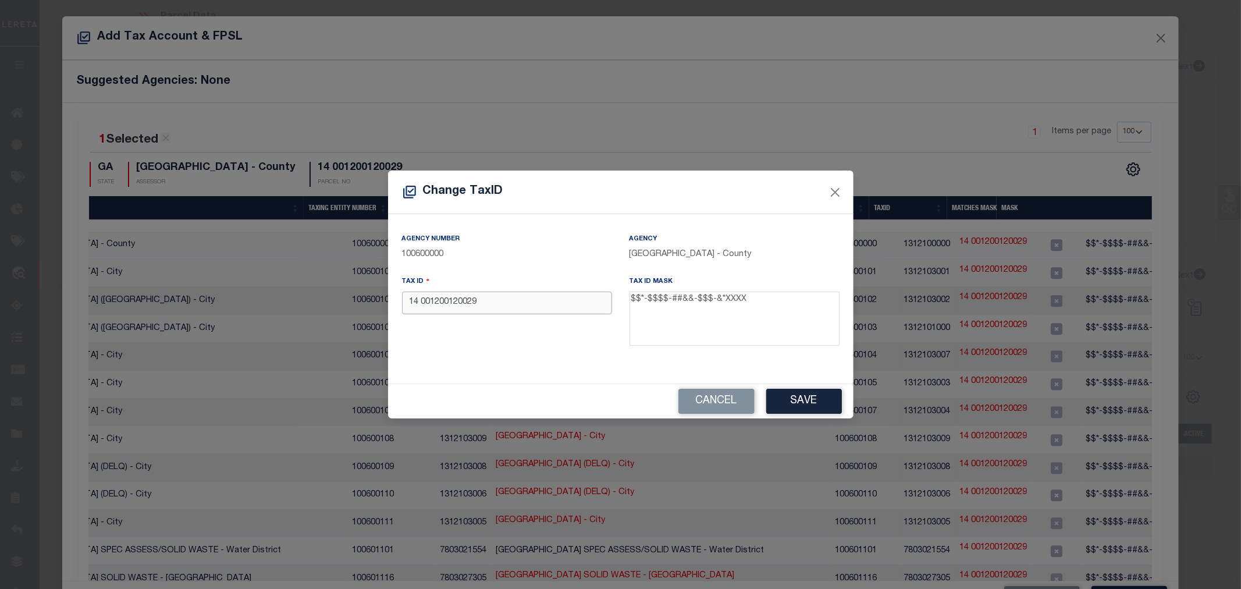
click at [421, 303] on input "14 001200120029" at bounding box center [507, 302] width 210 height 23
click at [822, 400] on button "Save" at bounding box center [804, 401] width 76 height 25
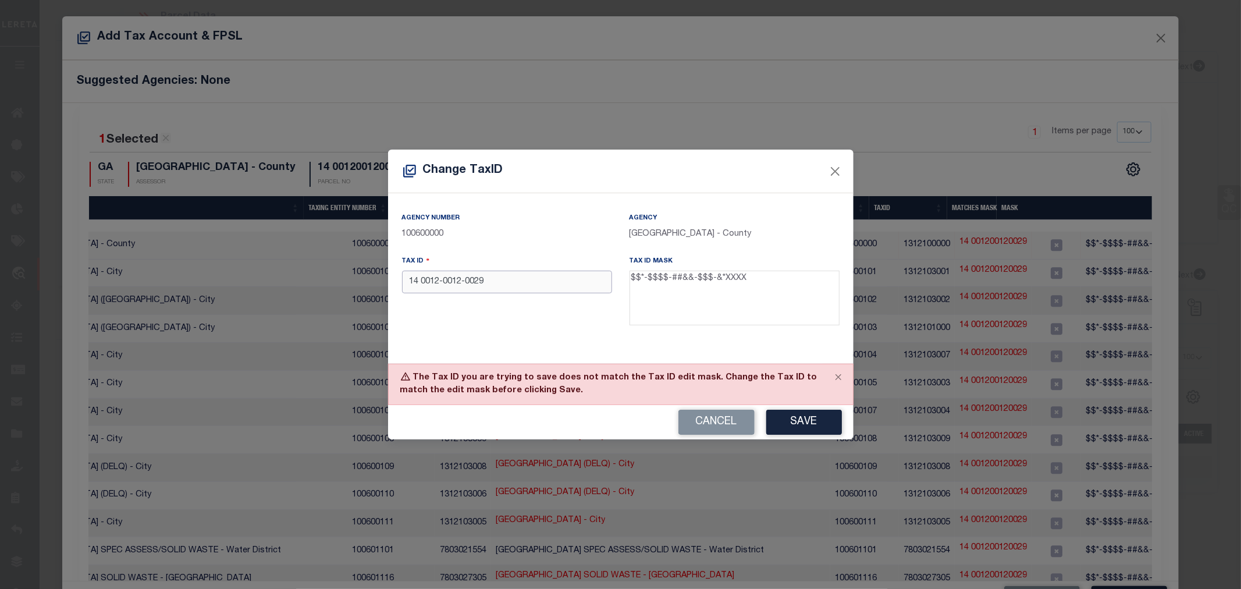
click at [469, 280] on input "14 0012-0012-0029" at bounding box center [507, 282] width 210 height 23
click at [788, 416] on button "Save" at bounding box center [804, 422] width 76 height 25
drag, startPoint x: 493, startPoint y: 287, endPoint x: 400, endPoint y: 291, distance: 93.2
click at [400, 291] on div "Tax ID 14 0012-0012-0 029" at bounding box center [506, 293] width 227 height 76
paste input "-0012-0012-002-"
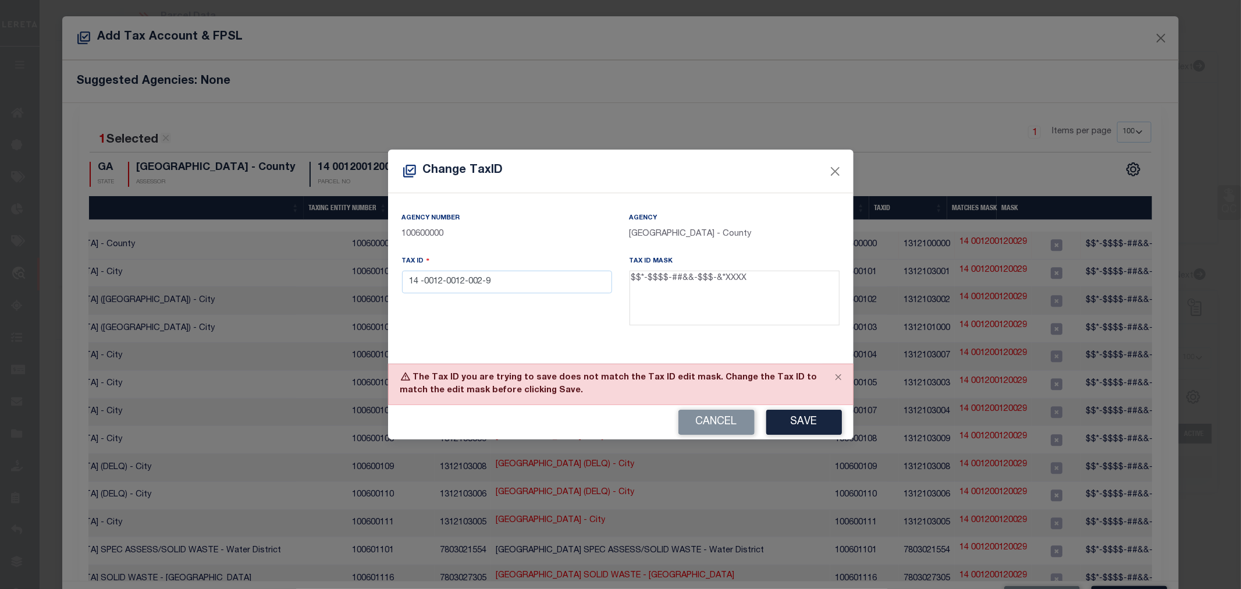
click at [489, 320] on div "Tax ID 14 -0012-0012-002-9" at bounding box center [506, 293] width 227 height 76
click at [781, 423] on button "Save" at bounding box center [804, 422] width 76 height 25
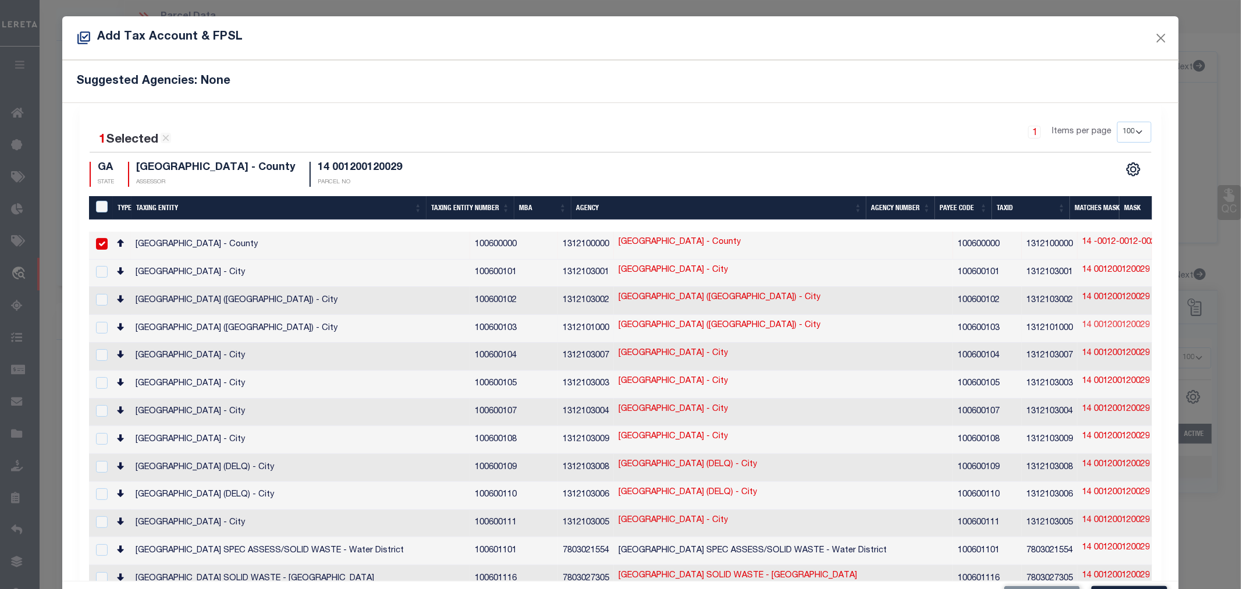
click at [1082, 322] on link "14 001200120029" at bounding box center [1115, 325] width 67 height 13
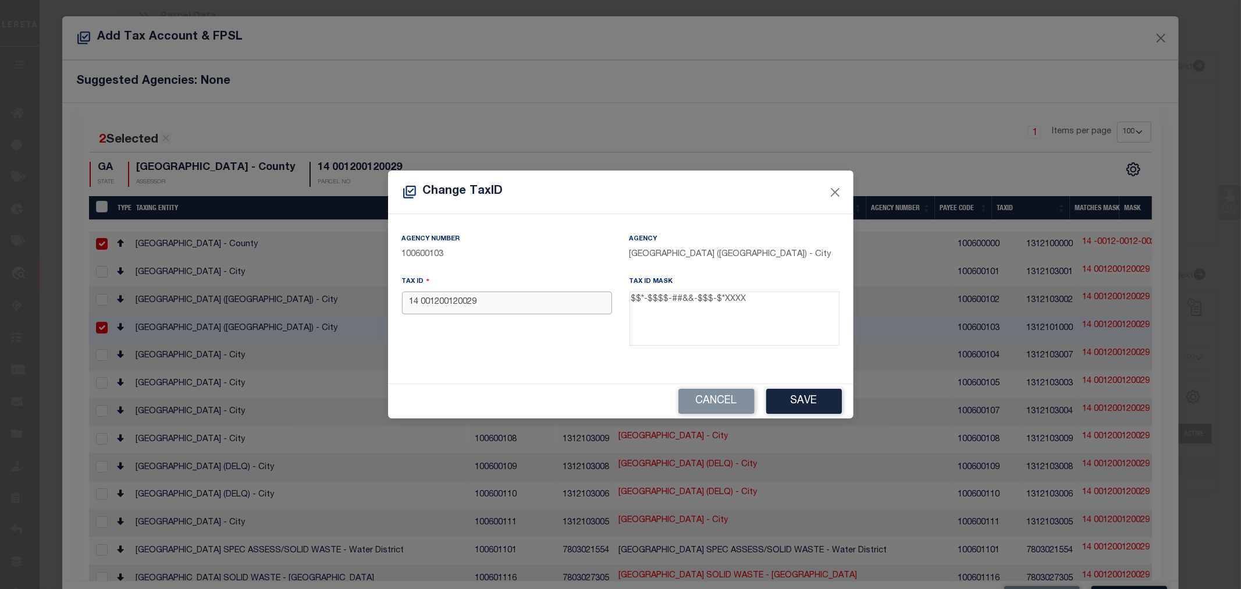
drag, startPoint x: 481, startPoint y: 304, endPoint x: 403, endPoint y: 309, distance: 77.5
click at [403, 309] on input "14 001200120029" at bounding box center [507, 302] width 210 height 23
paste input "-0012-0012-002-"
click at [788, 400] on button "Save" at bounding box center [804, 401] width 76 height 25
